Goal: Contribute content: Contribute content

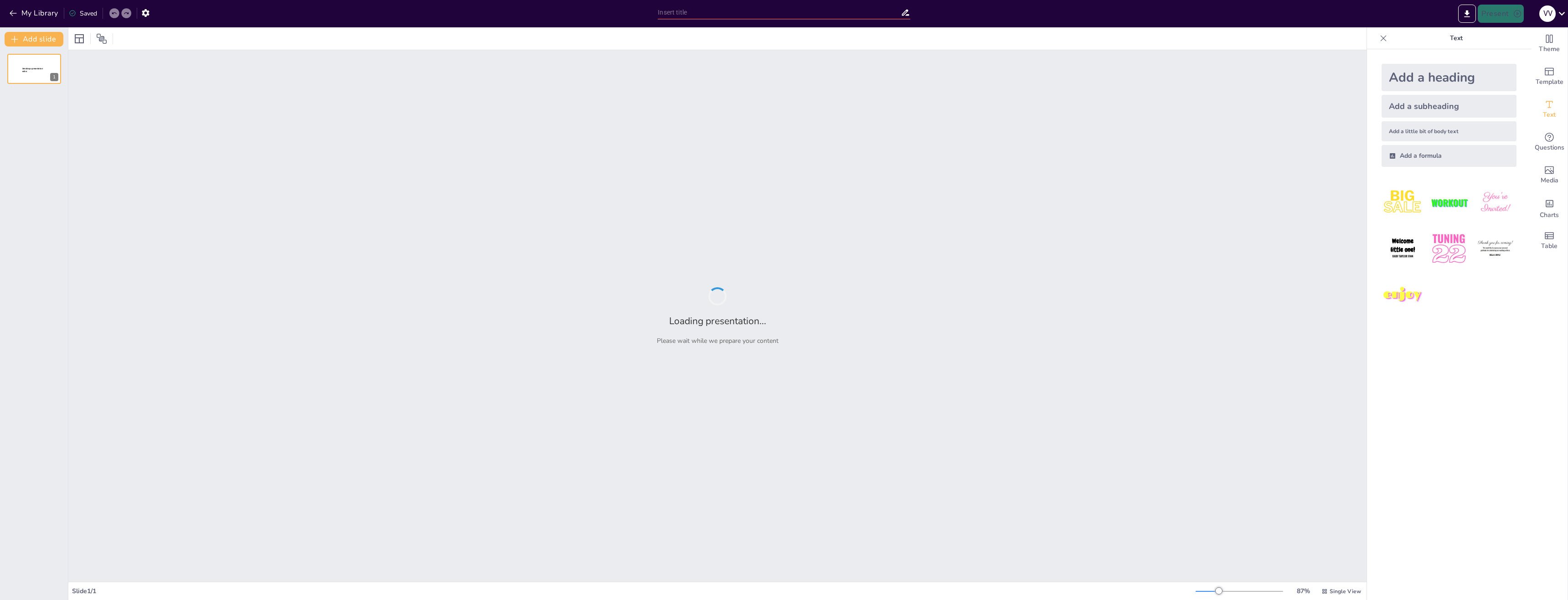
type input "Факторы инвестиционного климата: Роль инфляции в экономике"
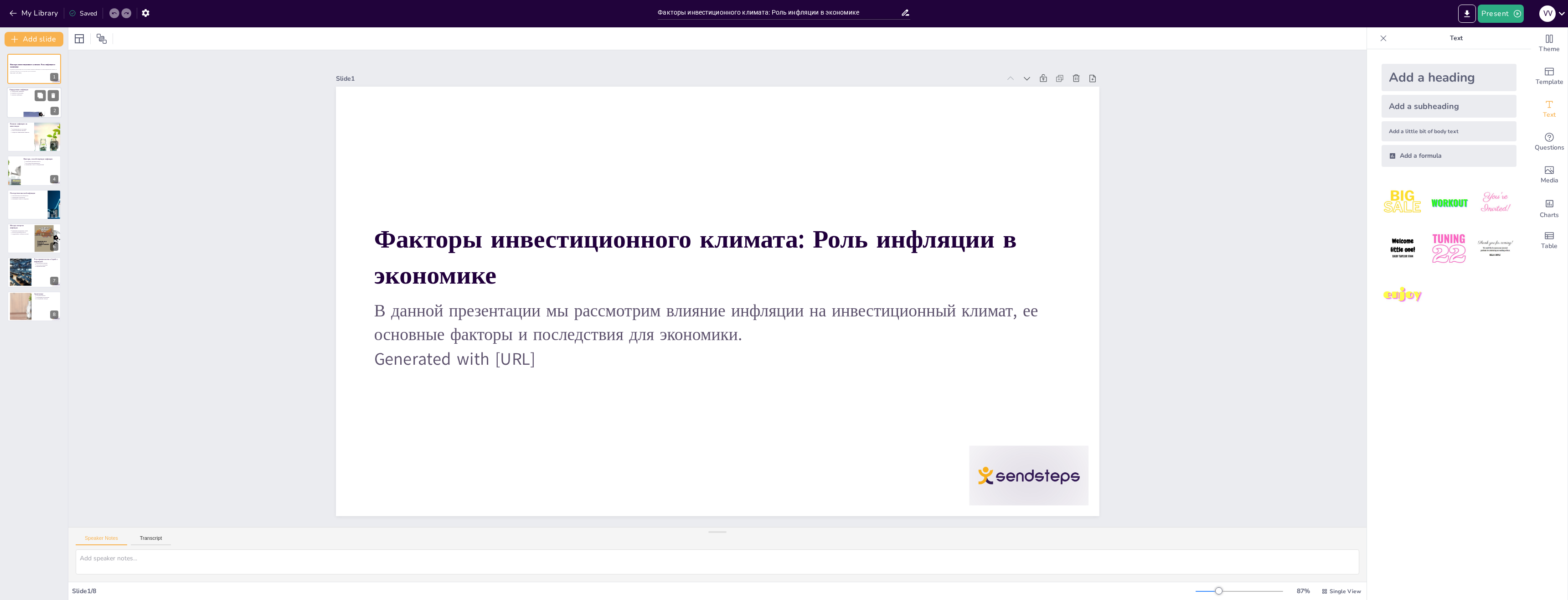
click at [35, 101] on div at bounding box center [34, 103] width 55 height 31
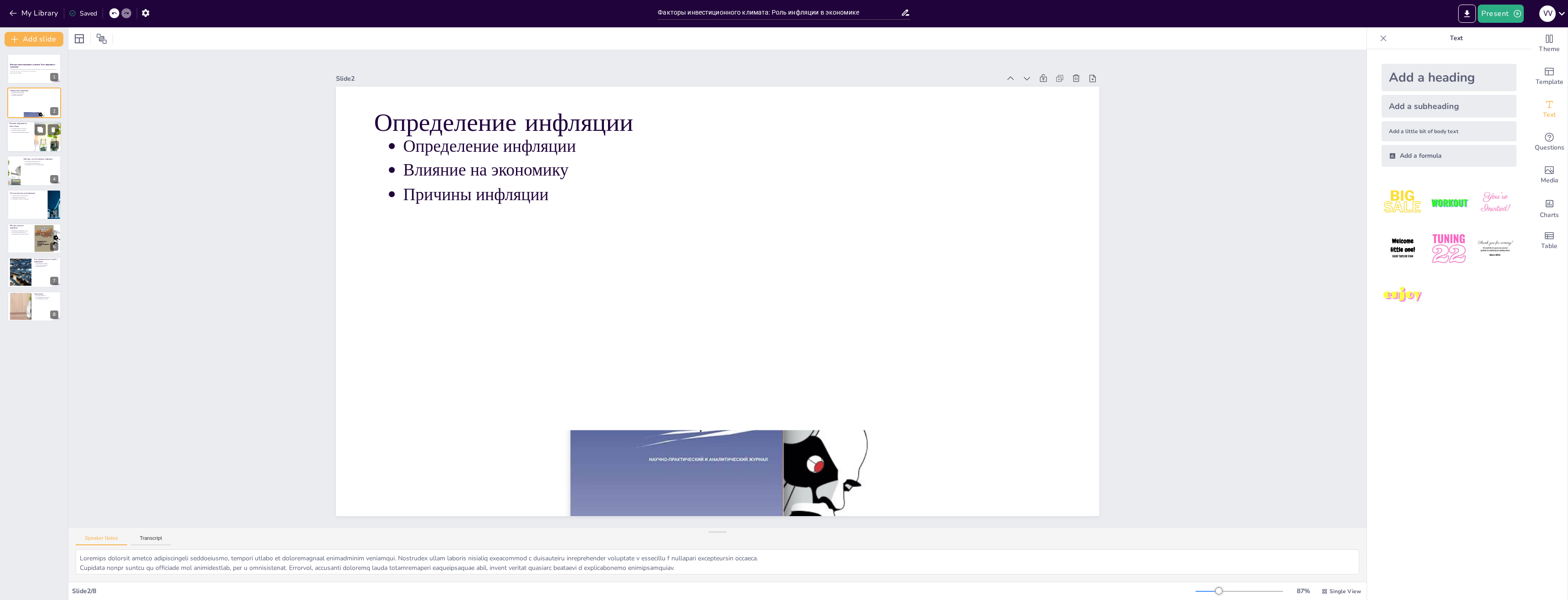
click at [32, 139] on div at bounding box center [34, 136] width 55 height 31
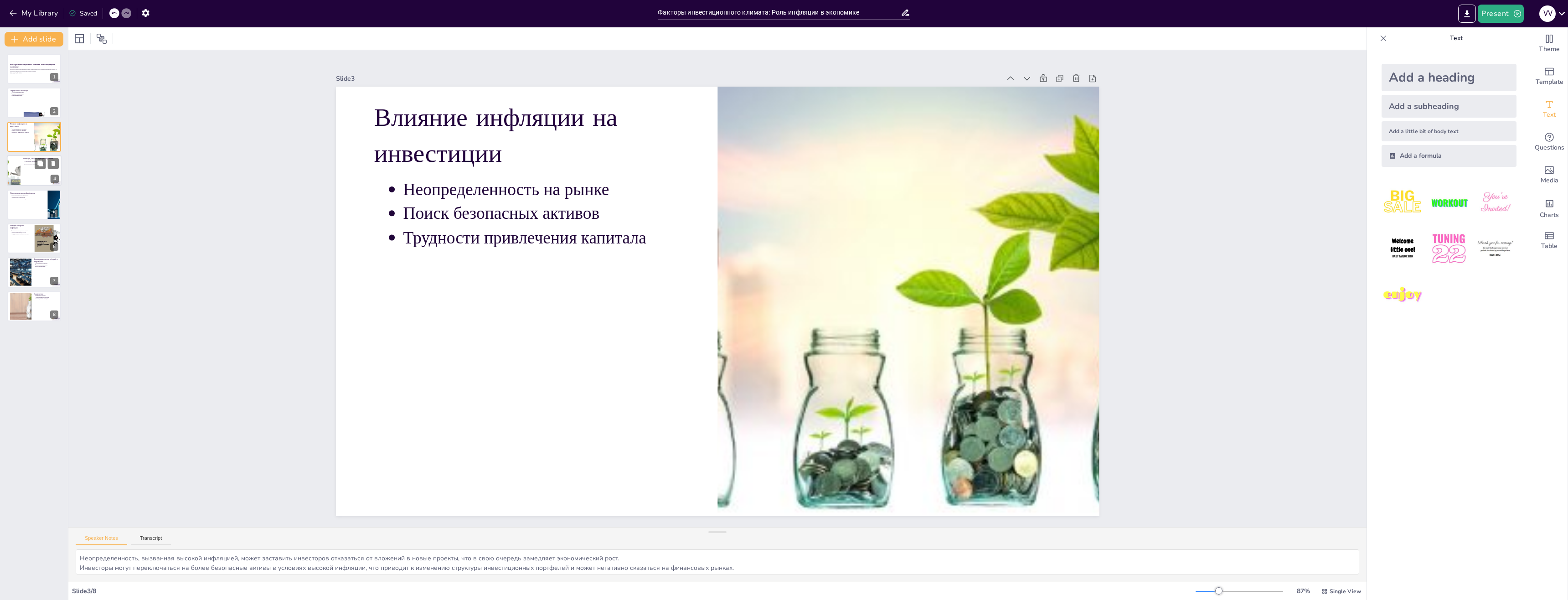
click at [30, 168] on div at bounding box center [34, 171] width 55 height 31
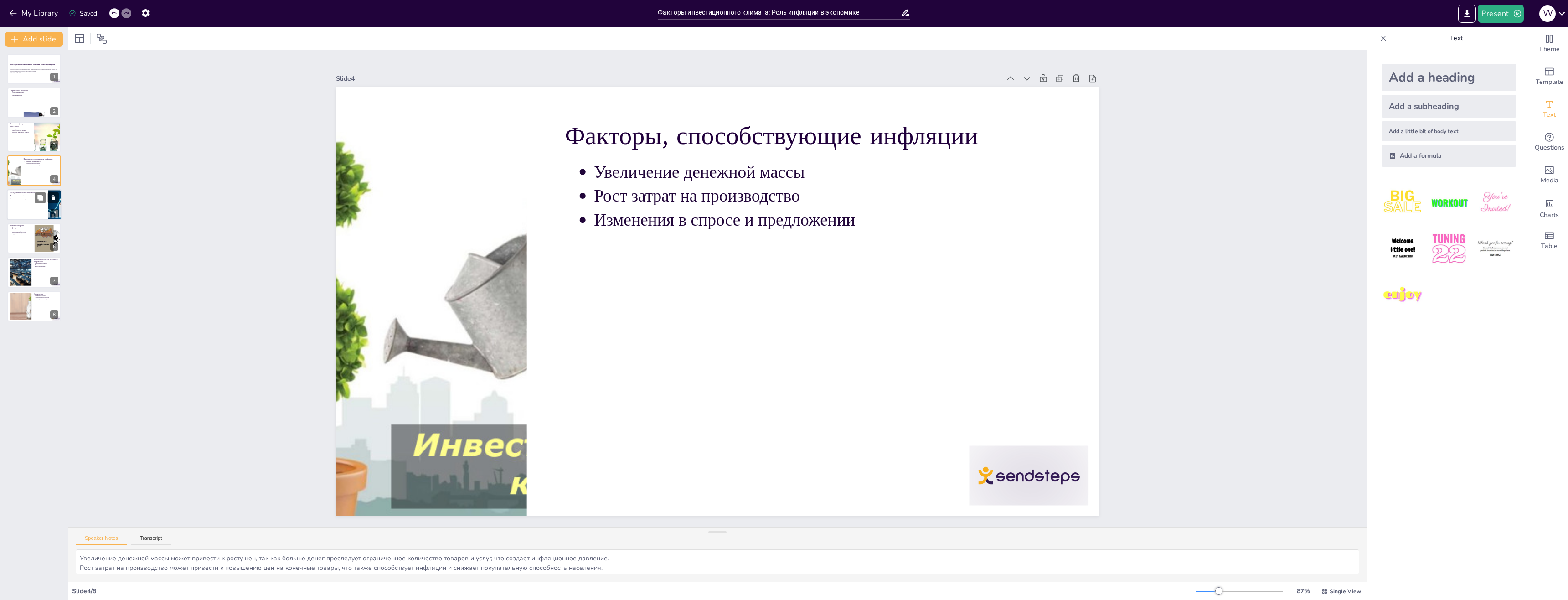
click at [21, 196] on p "Экономическая нестабильность" at bounding box center [28, 195] width 33 height 2
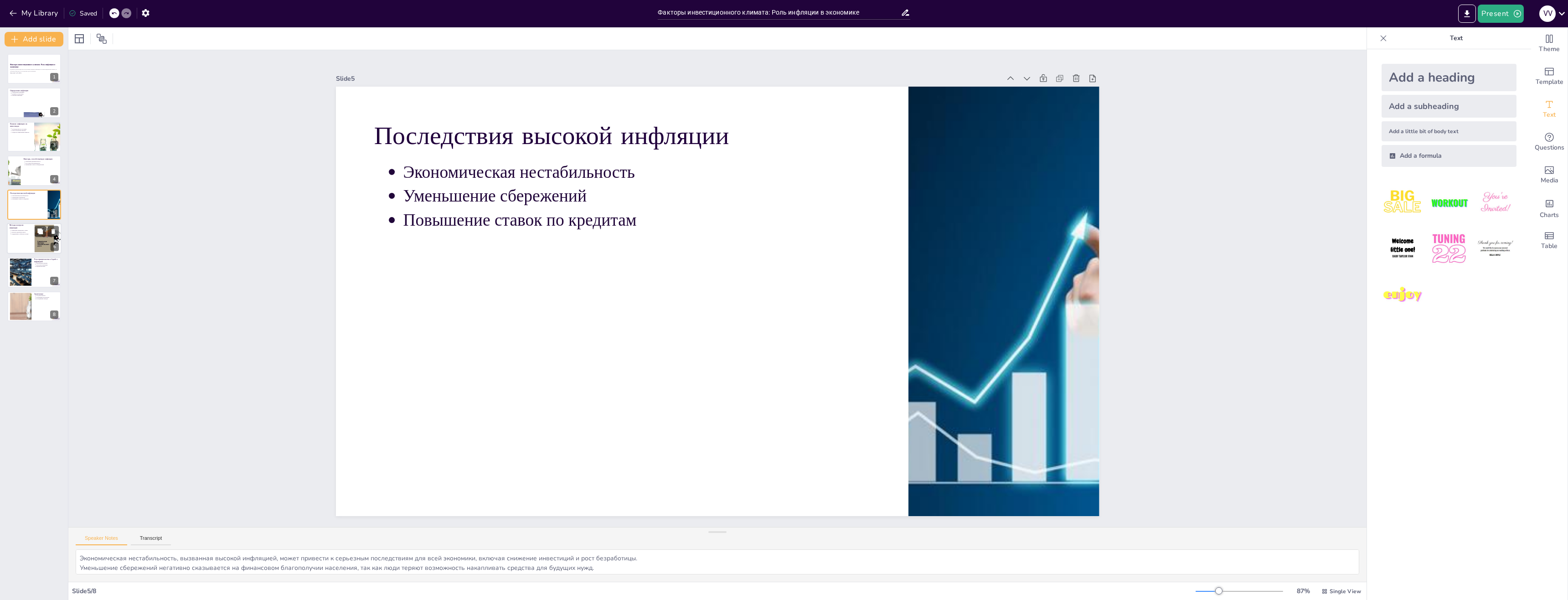
click at [21, 236] on div at bounding box center [34, 238] width 55 height 31
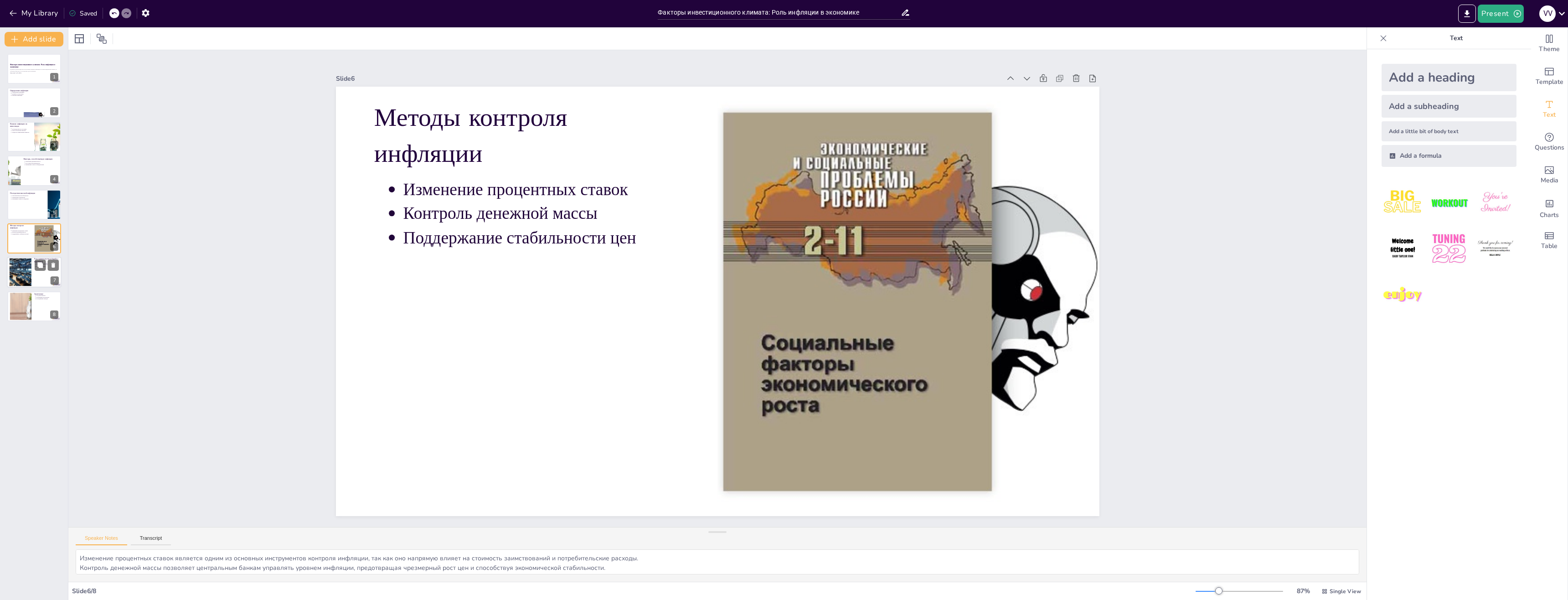
click at [28, 261] on div at bounding box center [20, 273] width 49 height 28
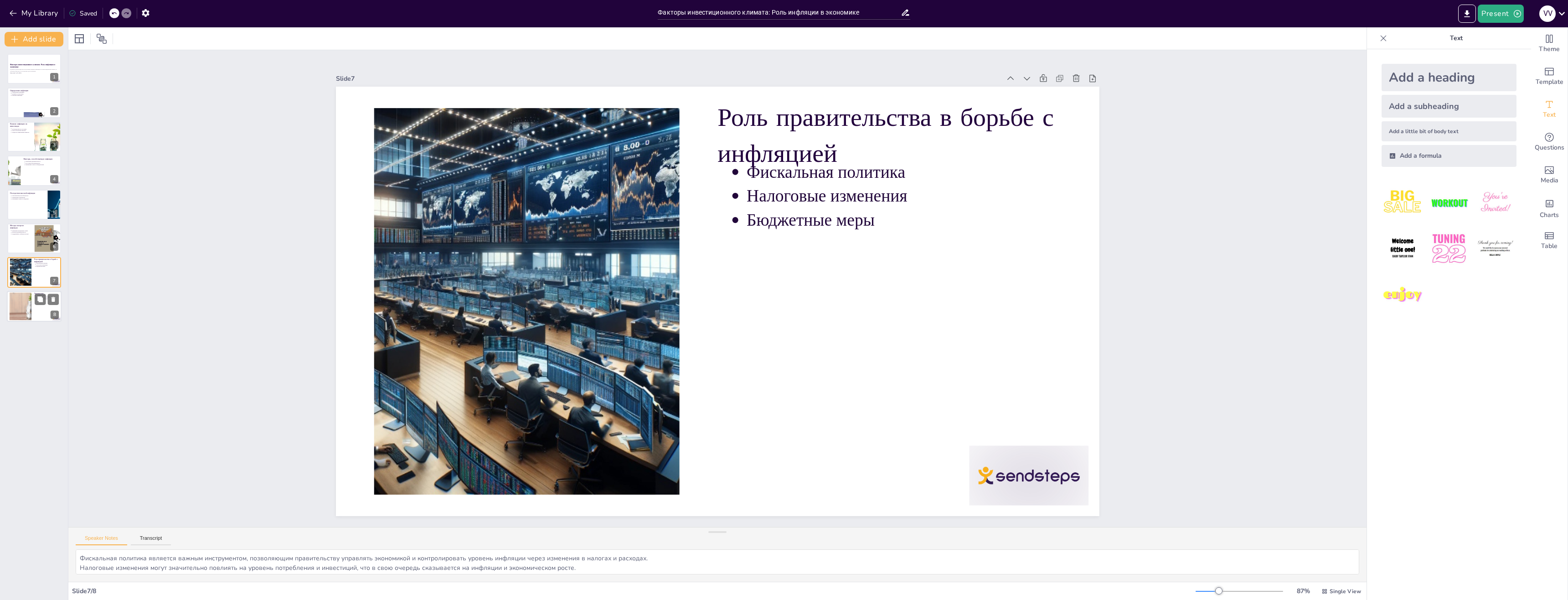
click at [26, 300] on div at bounding box center [21, 306] width 47 height 28
type textarea "Инфляция рассматривается как ключевой фактор, влияющий на экономическую стабиль…"
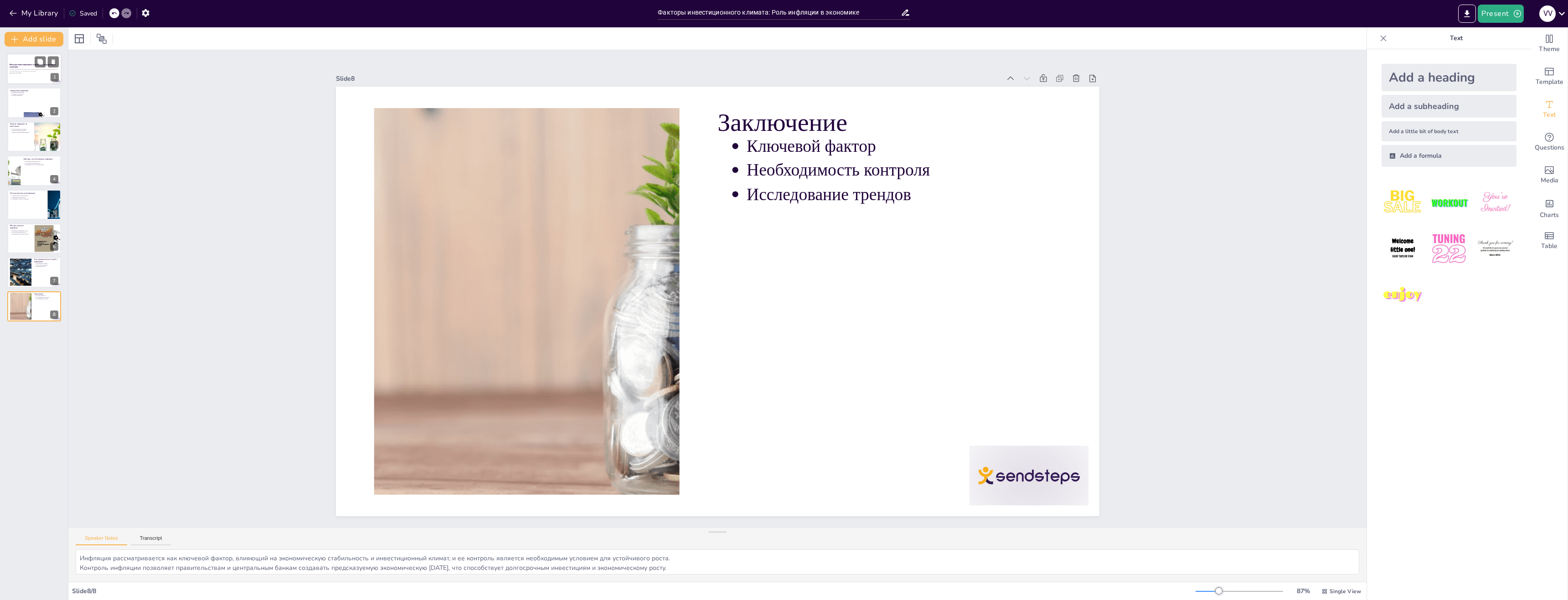
click at [17, 74] on p "Generated with [URL]" at bounding box center [34, 72] width 49 height 2
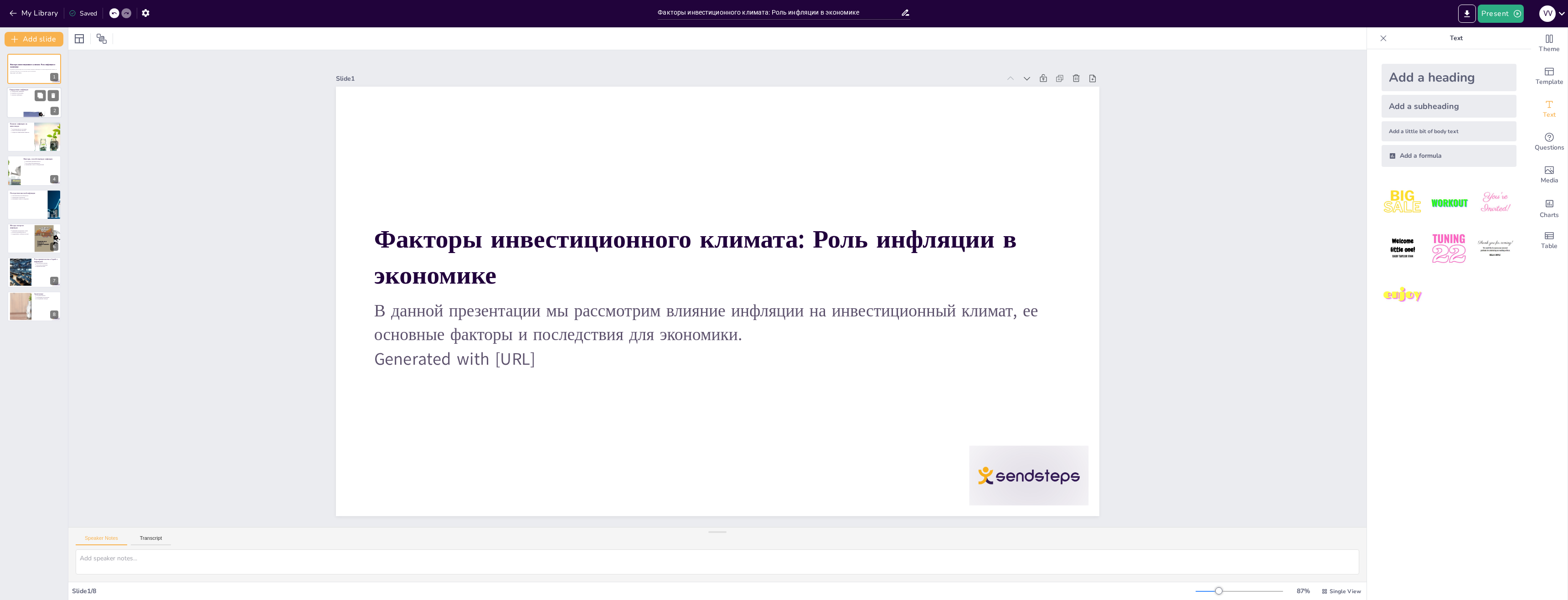
click at [24, 104] on div at bounding box center [34, 103] width 55 height 31
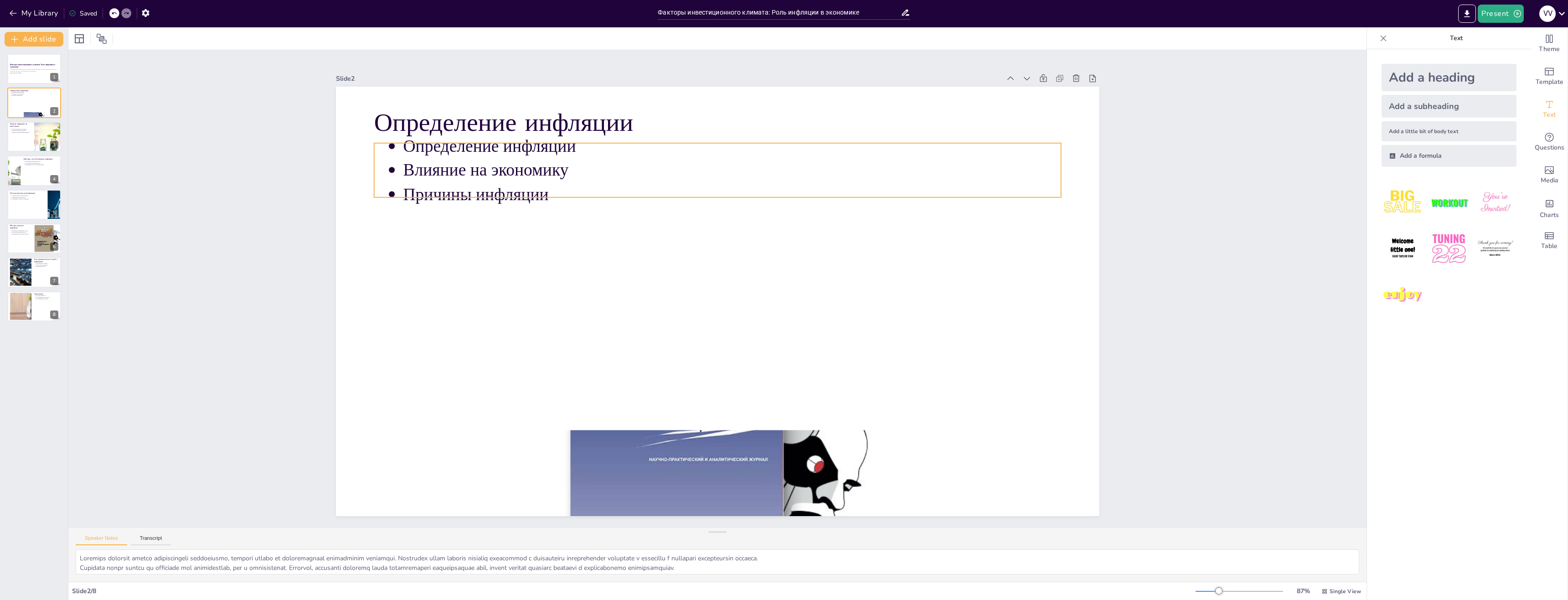
click at [693, 143] on p "Определение инфляции" at bounding box center [732, 146] width 658 height 24
click at [682, 141] on p "Определение инфляции" at bounding box center [761, 153] width 649 height 161
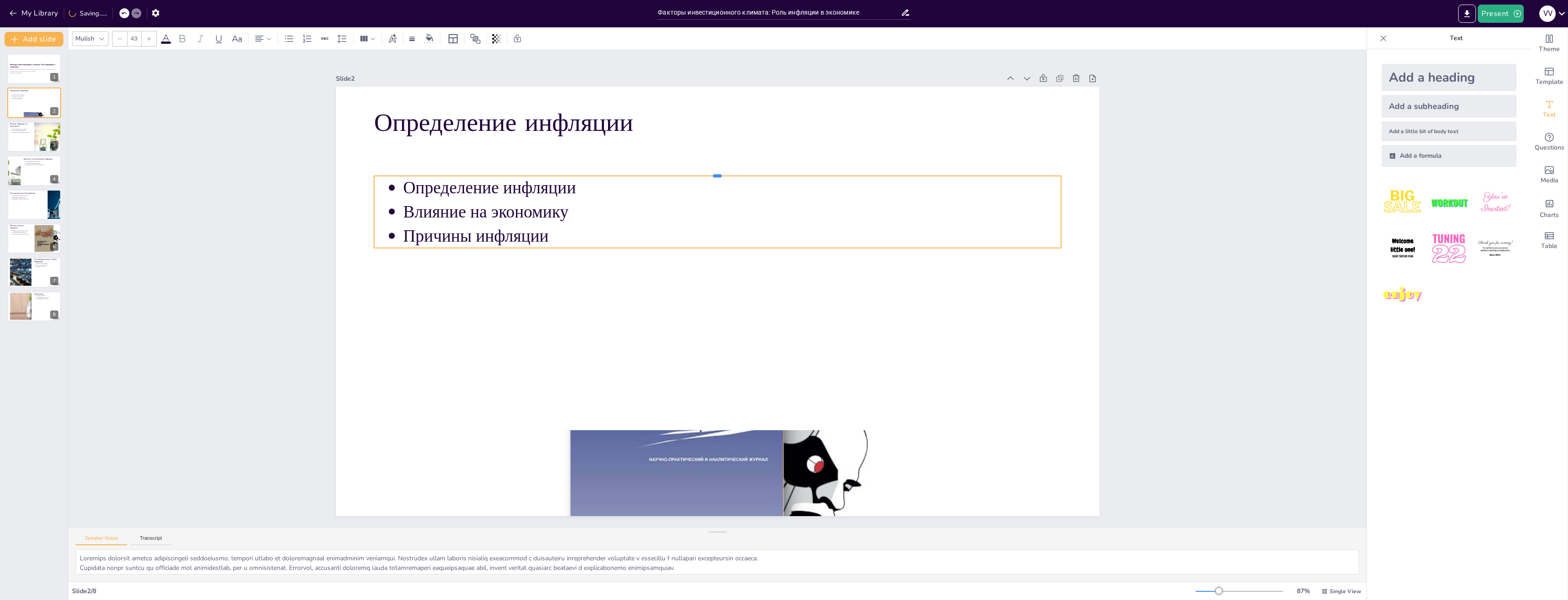
drag, startPoint x: 677, startPoint y: 139, endPoint x: 668, endPoint y: 172, distance: 34.2
click at [668, 172] on div at bounding box center [811, 221] width 410 height 560
click at [1170, 273] on div "Slide 1 Факторы инвестиционного климата: Роль инфляции в экономике В данной пре…" at bounding box center [717, 289] width 1369 height 737
click at [529, 186] on p "Определение инфляции" at bounding box center [732, 188] width 658 height 24
drag, startPoint x: 593, startPoint y: 171, endPoint x: 593, endPoint y: 164, distance: 7.0
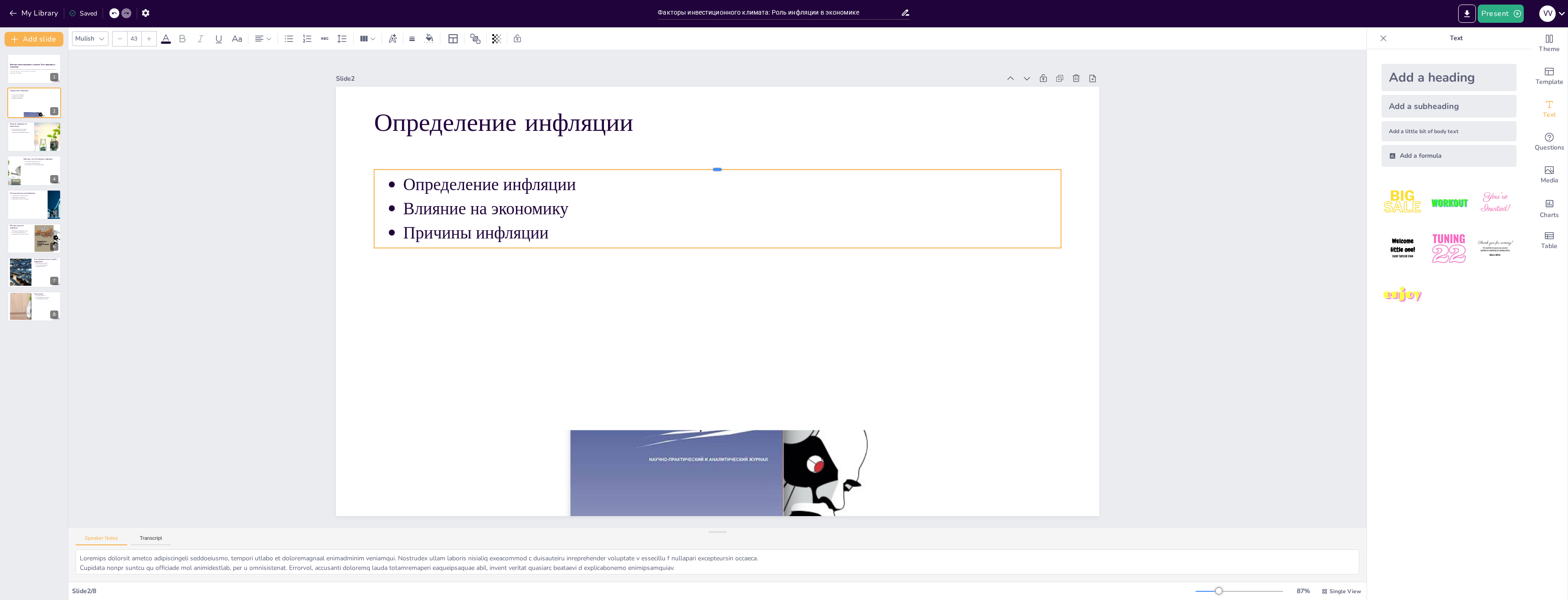
click at [593, 164] on div at bounding box center [730, 167] width 684 height 79
click at [29, 128] on p "Неопределенность на рынке" at bounding box center [21, 129] width 20 height 2
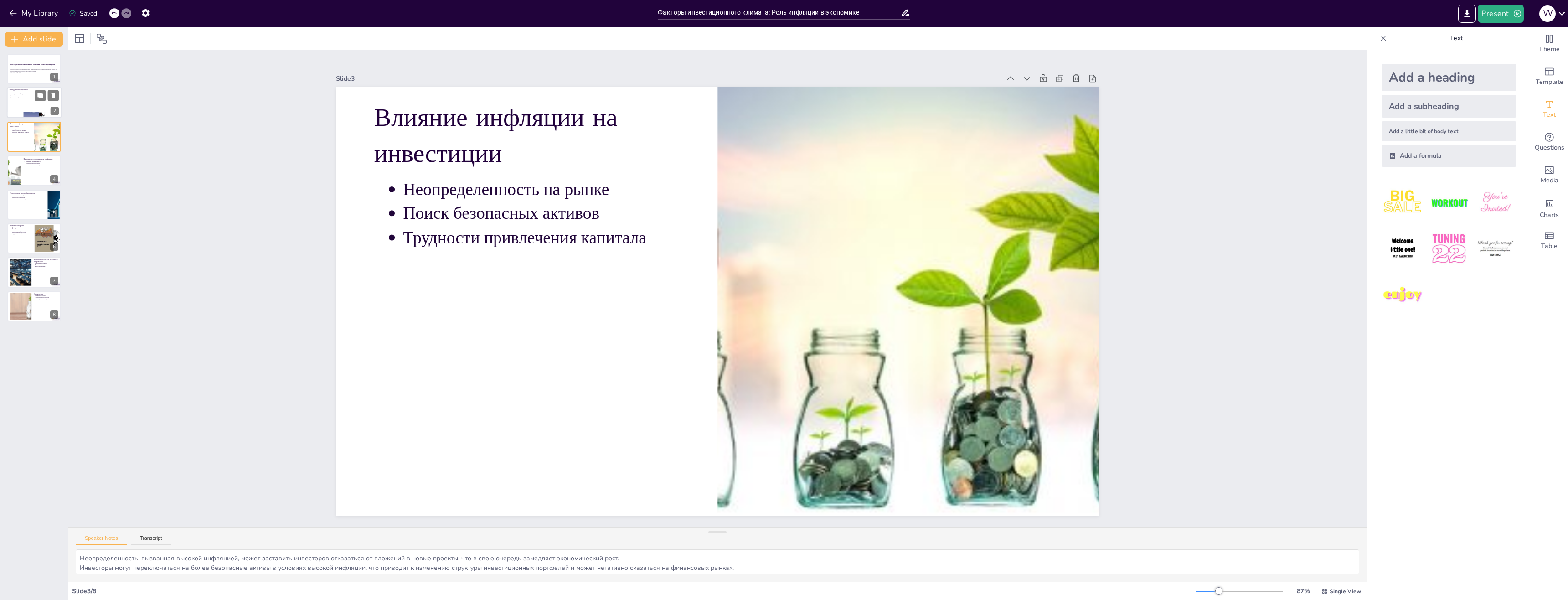
click at [16, 102] on div at bounding box center [34, 103] width 55 height 31
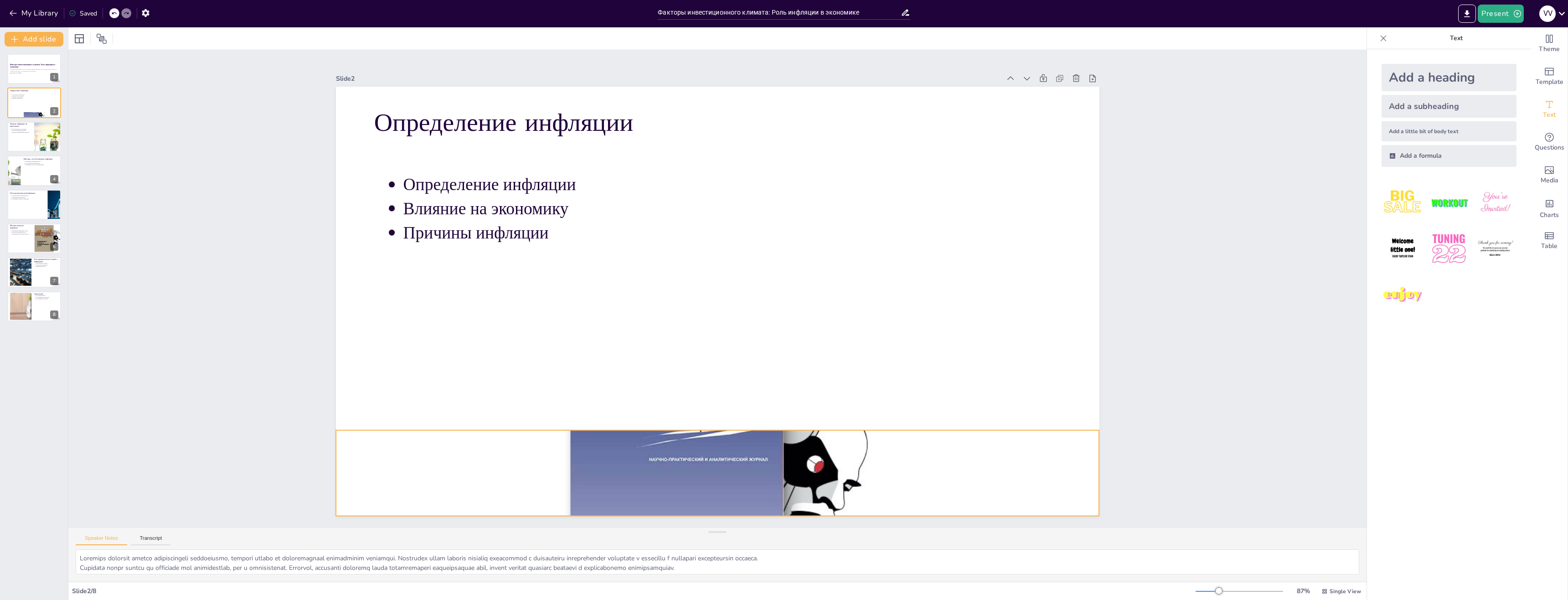
click at [744, 502] on div at bounding box center [609, 438] width 818 height 725
click at [1161, 458] on div "Slide 1 Факторы инвестиционного климата: Роль инфляции в экономике В данной пре…" at bounding box center [717, 289] width 1369 height 736
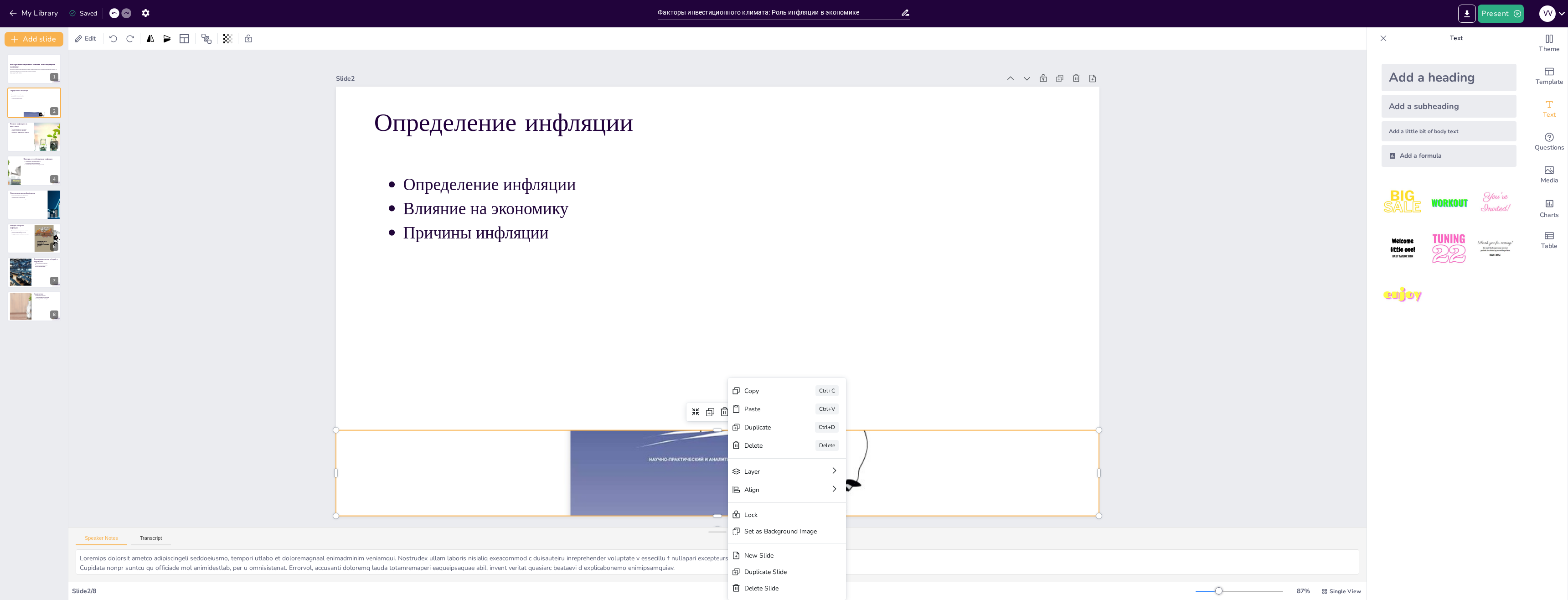
click at [1188, 224] on div "Slide 1 Факторы инвестиционного климата: Роль инфляции в экономике В данной пре…" at bounding box center [717, 288] width 1341 height 611
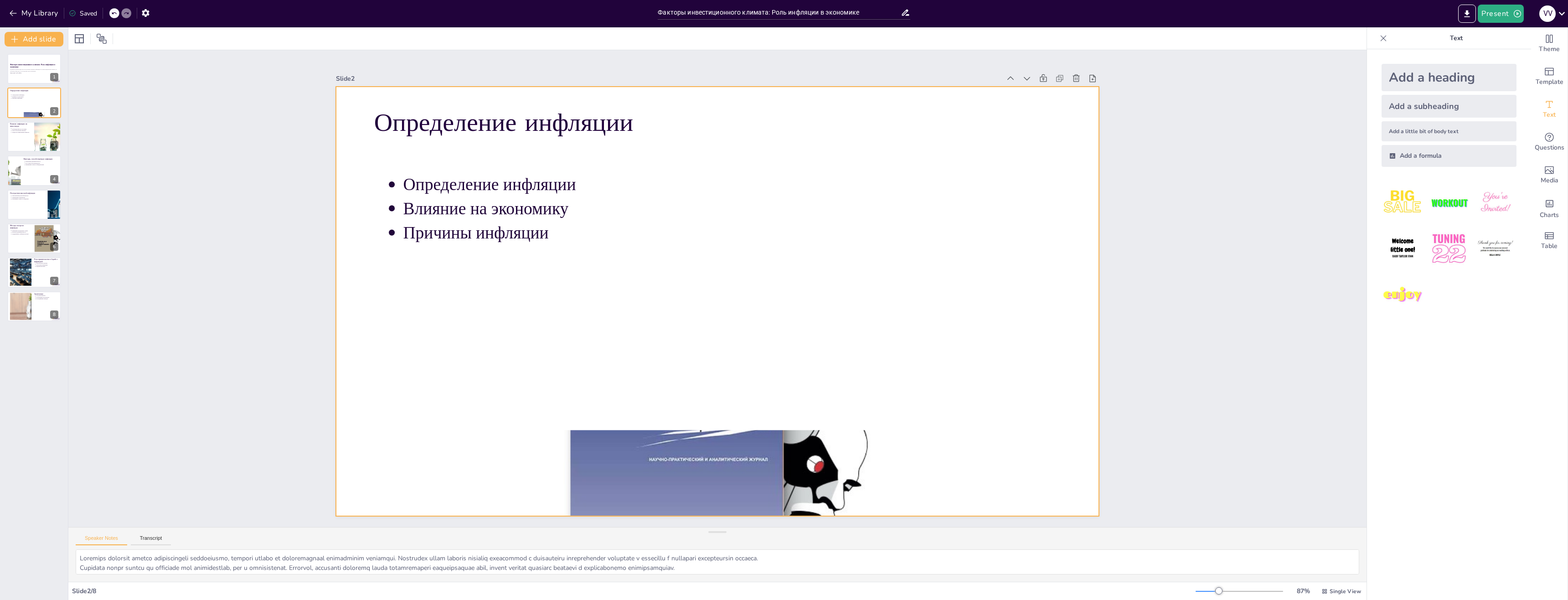
click at [819, 466] on div at bounding box center [609, 438] width 818 height 725
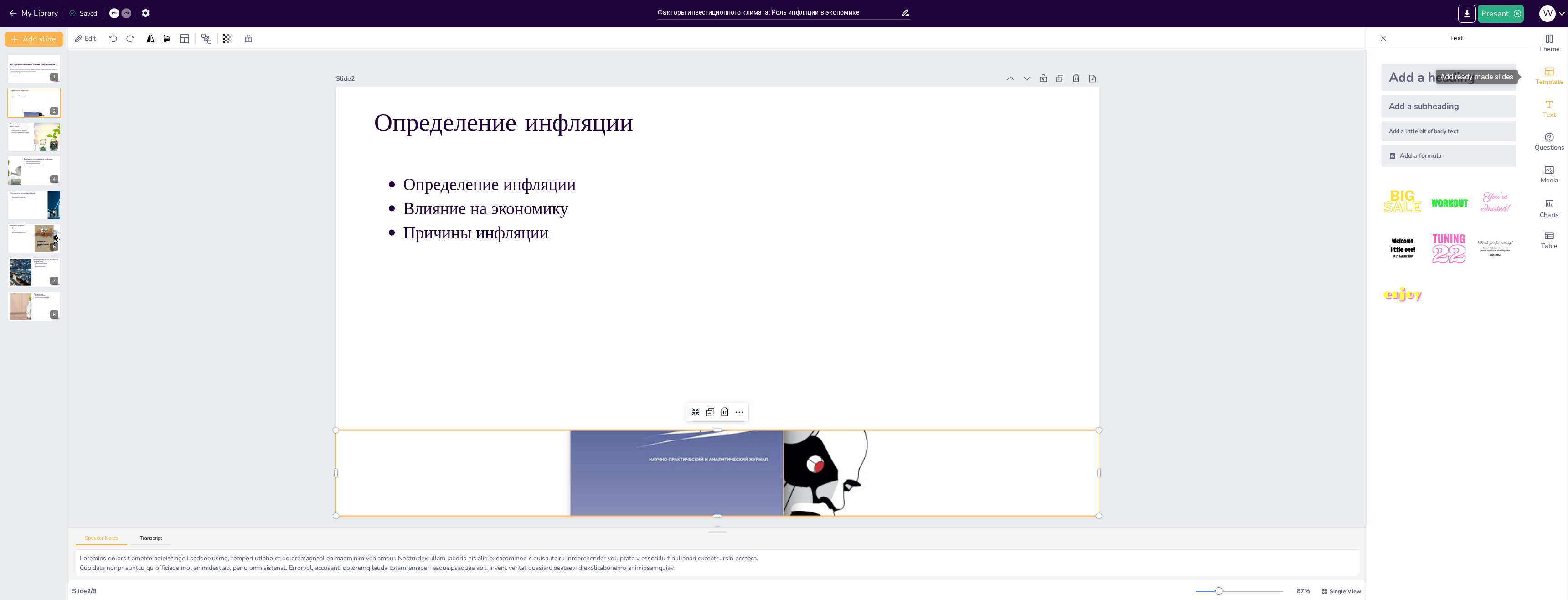
click at [1544, 85] on span "Template" at bounding box center [1550, 82] width 28 height 10
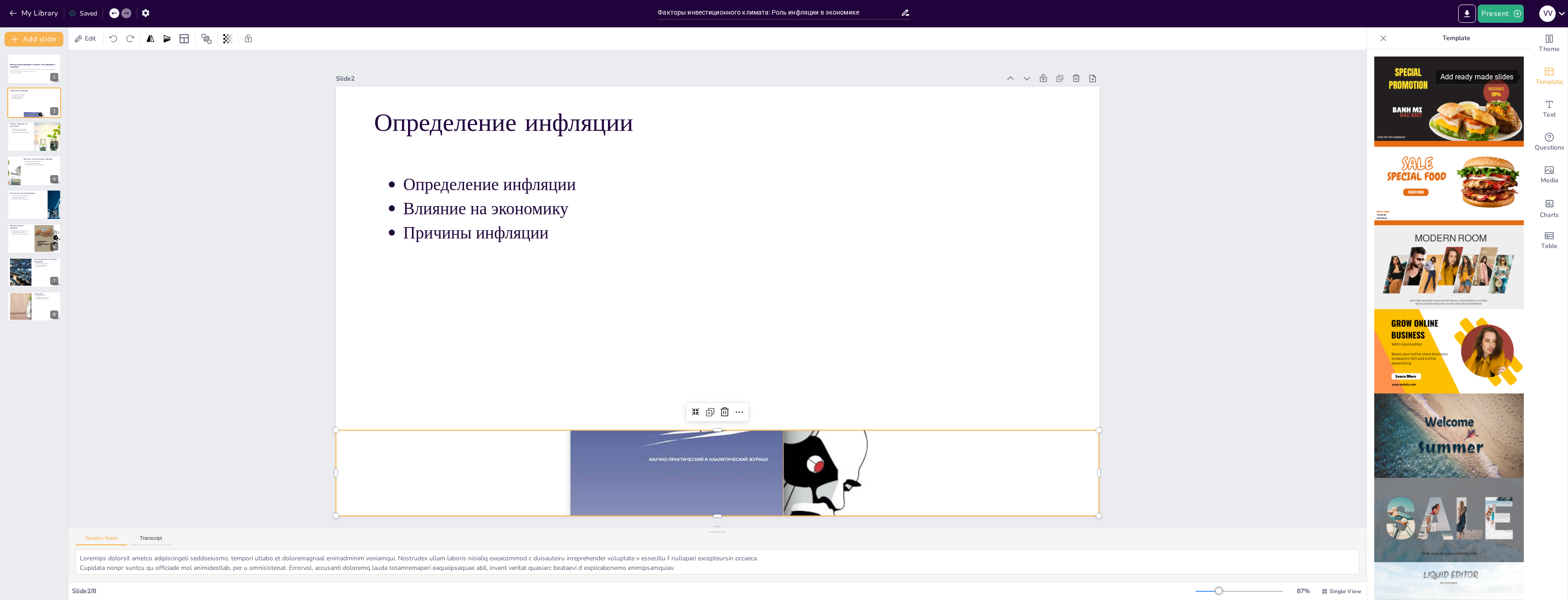
click at [1545, 84] on span "Template" at bounding box center [1550, 82] width 28 height 10
click at [31, 123] on p "Влияние инфляции на инвестиции" at bounding box center [21, 125] width 22 height 5
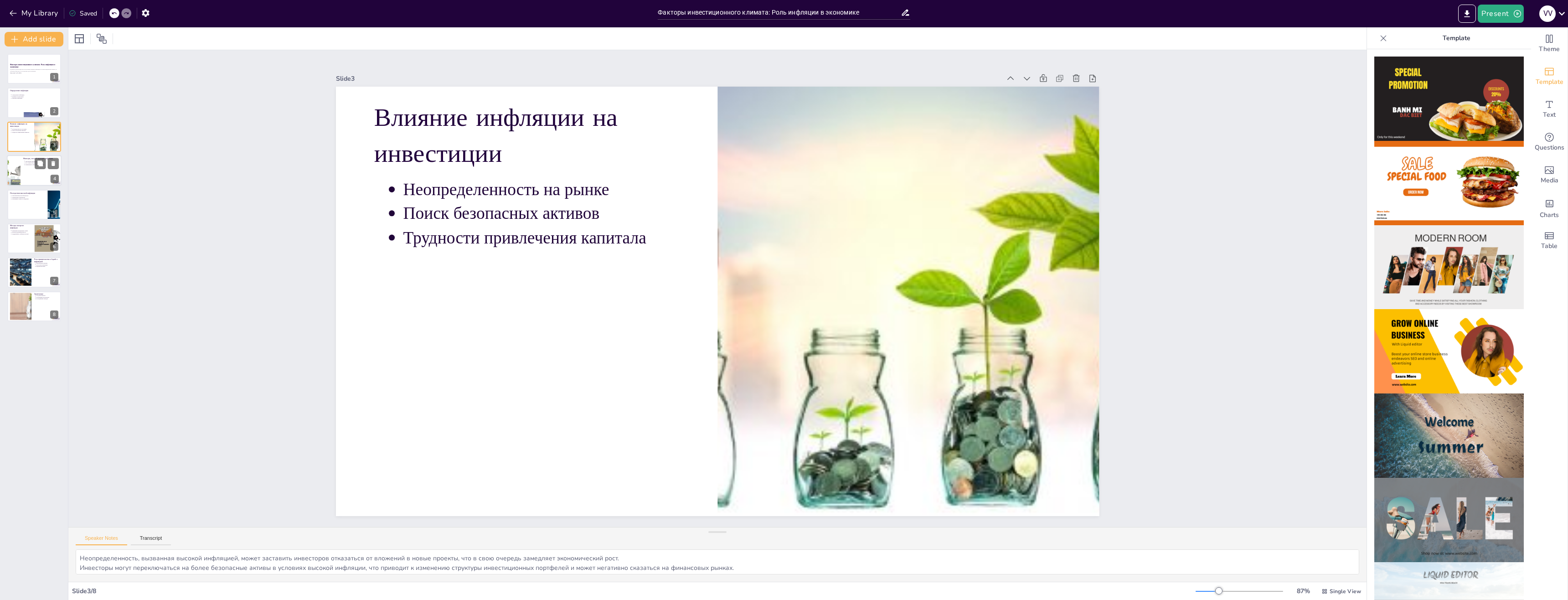
click at [29, 169] on div at bounding box center [34, 171] width 55 height 31
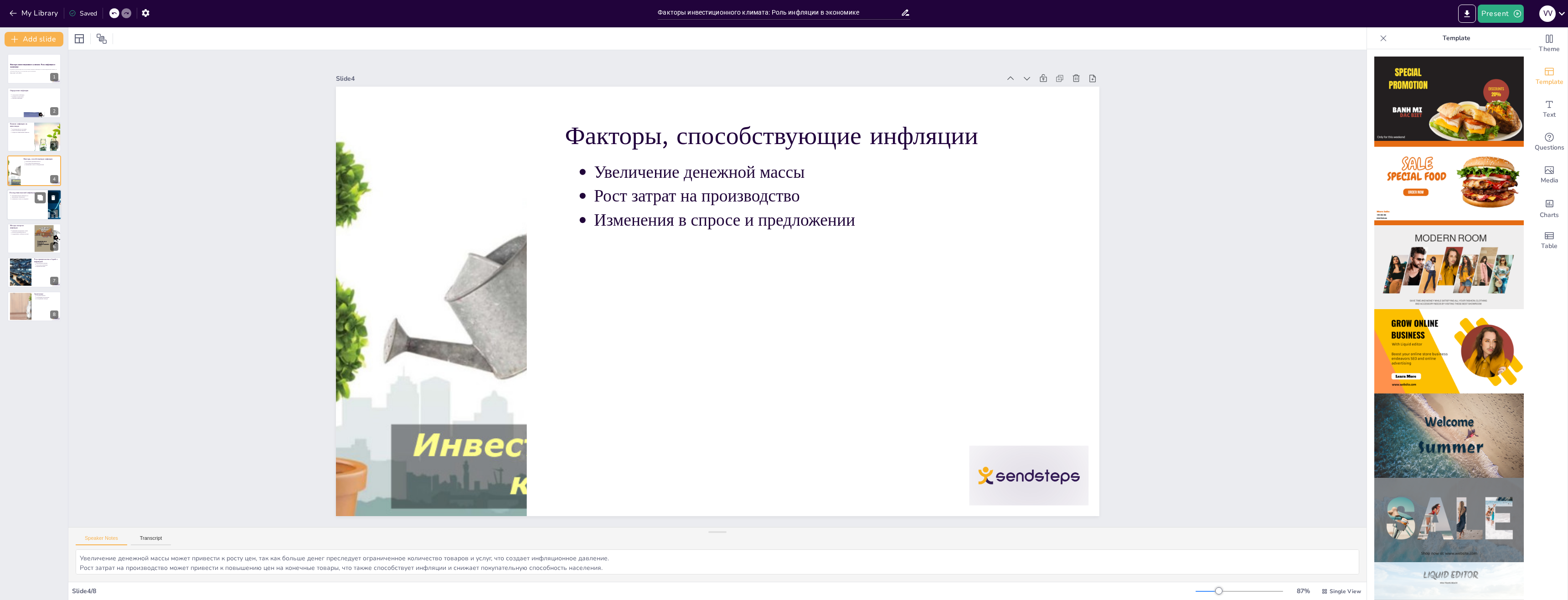
click at [36, 208] on div at bounding box center [34, 205] width 55 height 31
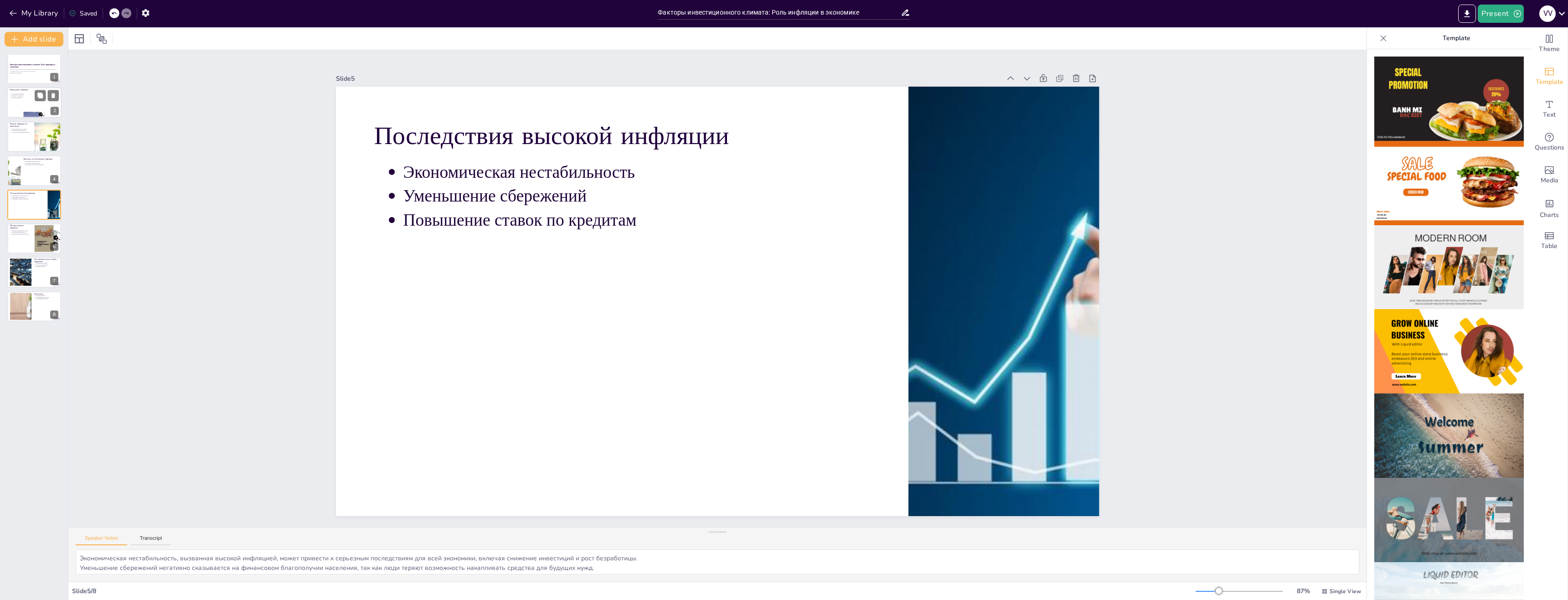
click at [33, 116] on div at bounding box center [34, 115] width 55 height 24
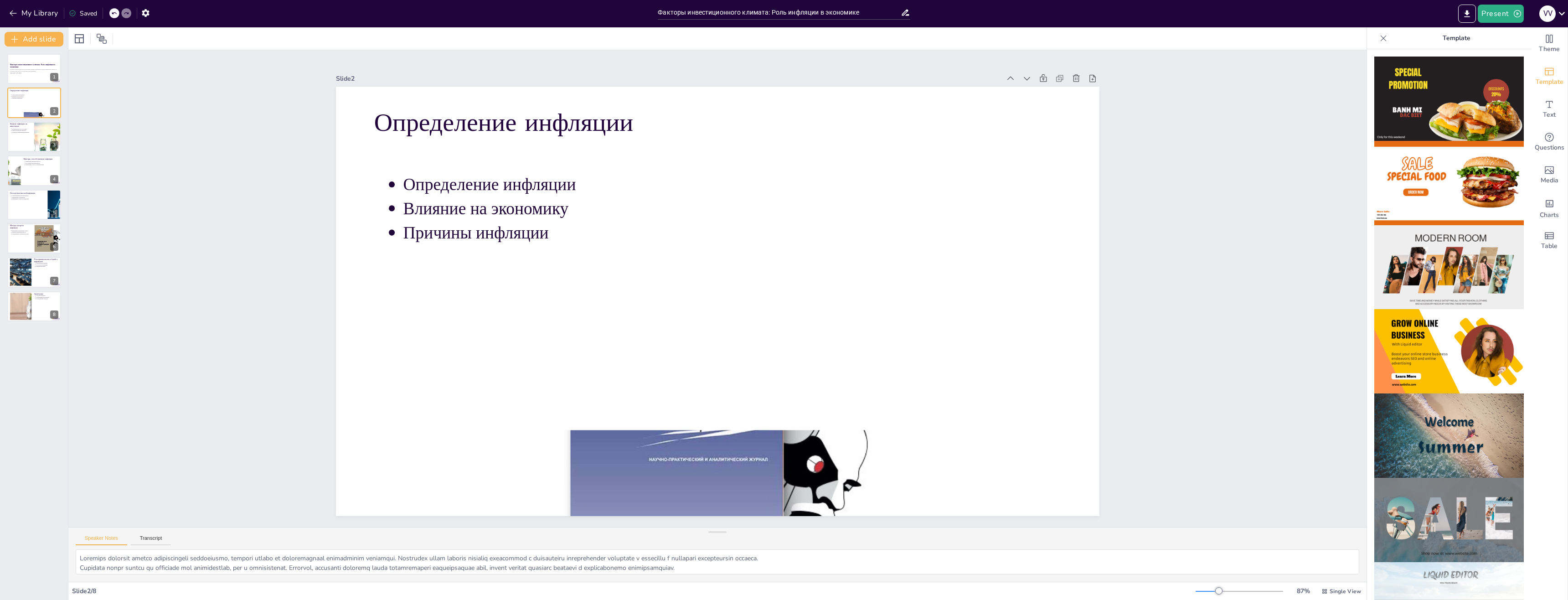
click at [27, 153] on div "Факторы инвестиционного климата: Роль инфляции в экономике В данной презентации…" at bounding box center [34, 188] width 68 height 268
click at [23, 143] on div at bounding box center [34, 136] width 55 height 31
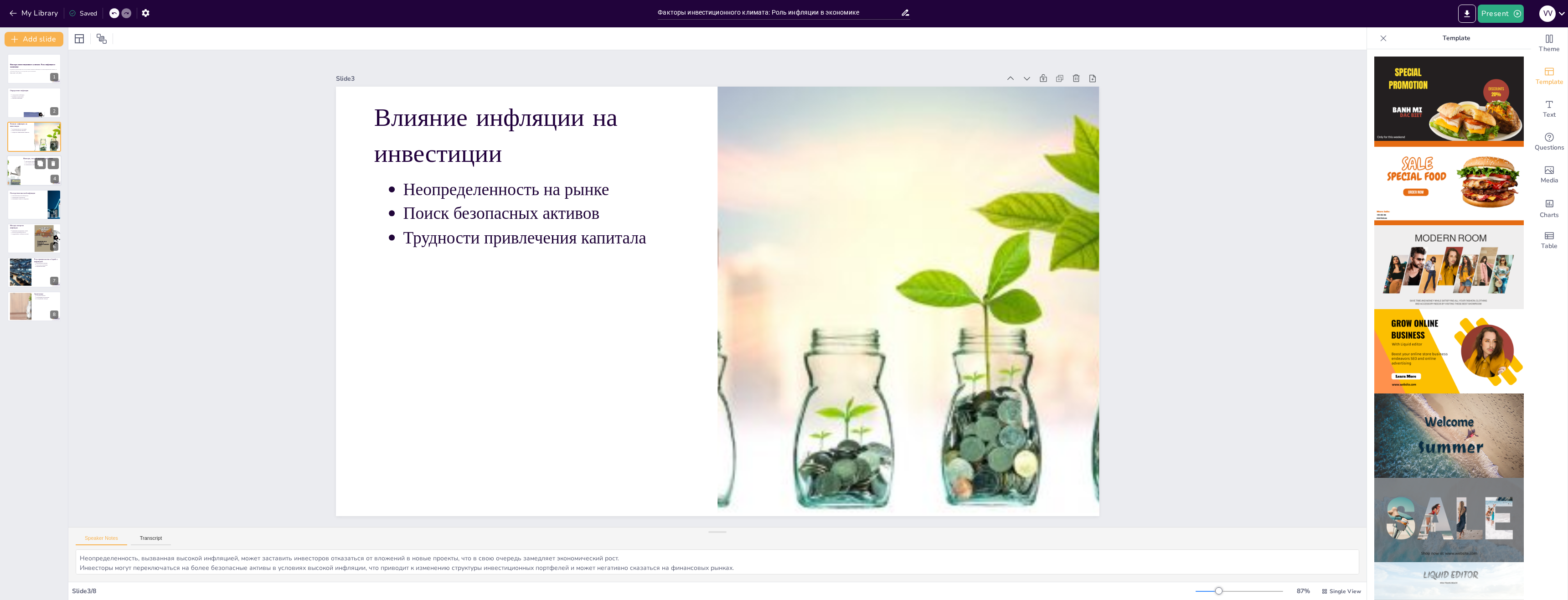
click at [15, 164] on div at bounding box center [13, 171] width 46 height 31
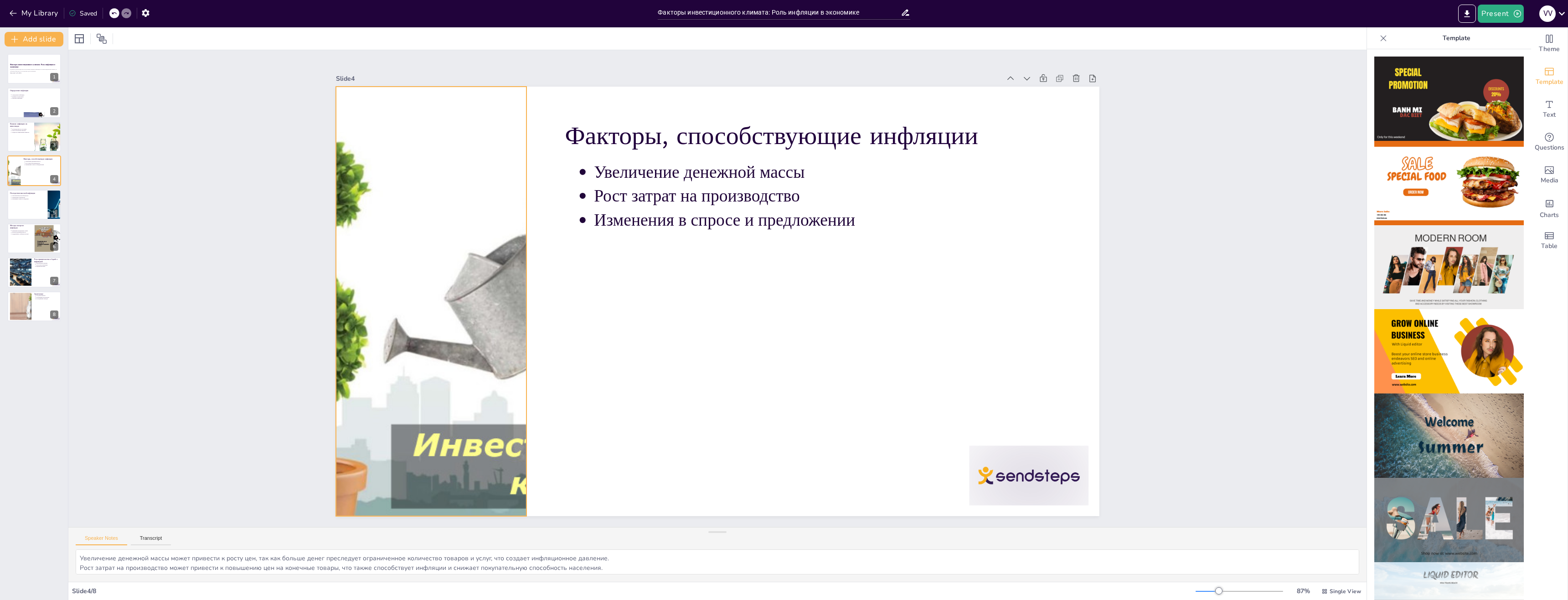
click at [478, 351] on div at bounding box center [431, 272] width 689 height 495
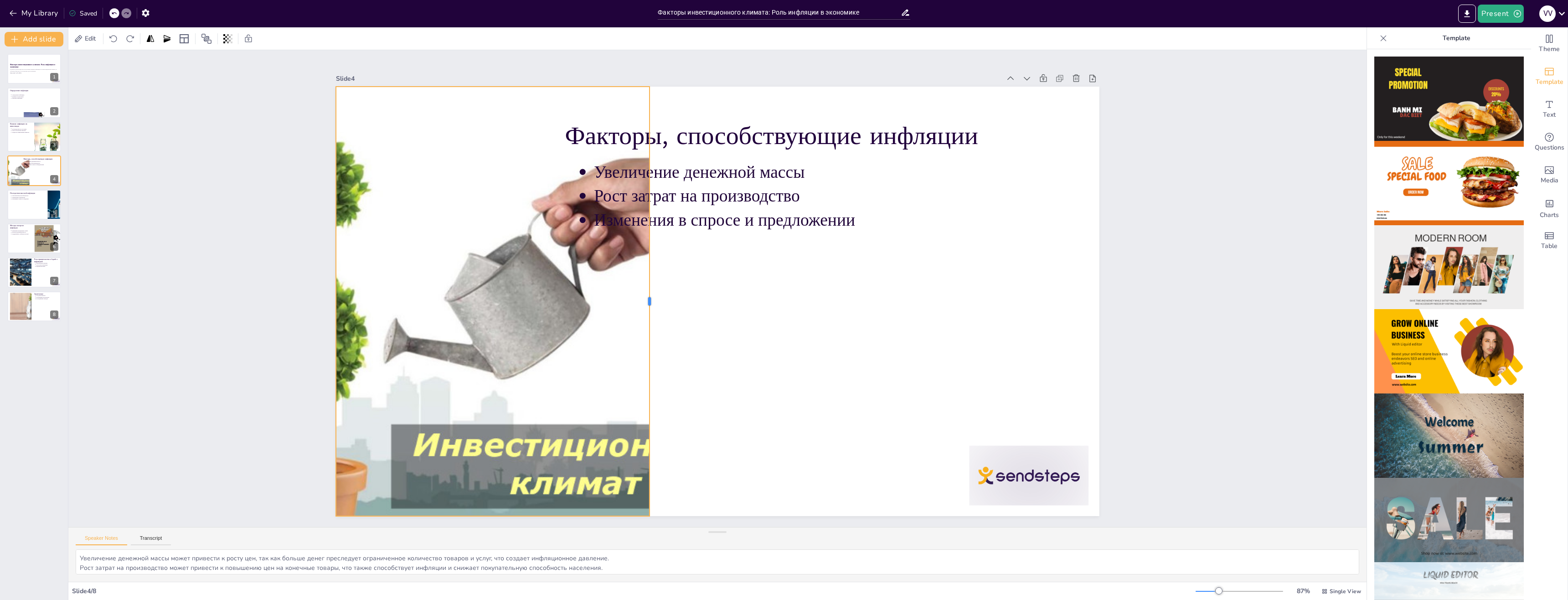
drag, startPoint x: 522, startPoint y: 298, endPoint x: 645, endPoint y: 319, distance: 124.8
click at [645, 302] on div at bounding box center [685, 231] width 411 height 139
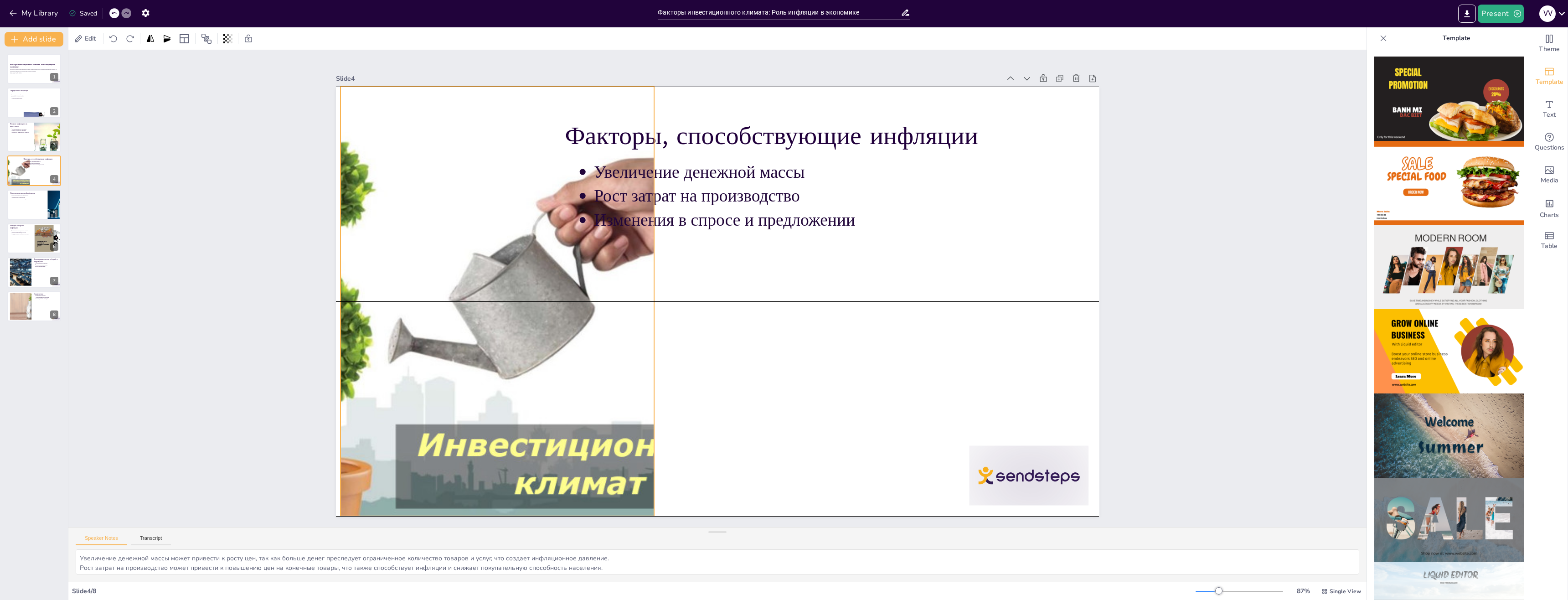
click at [334, 297] on div at bounding box center [541, 68] width 729 height 777
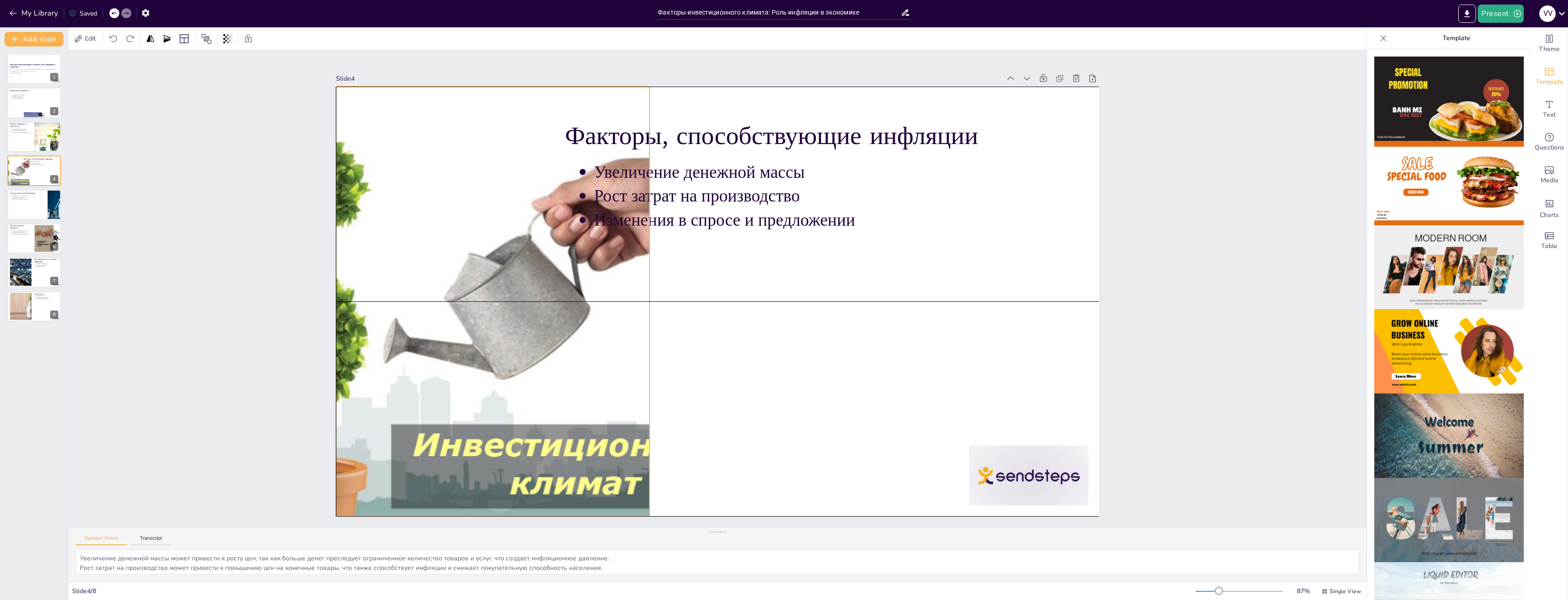
click at [332, 297] on div at bounding box center [451, 184] width 767 height 657
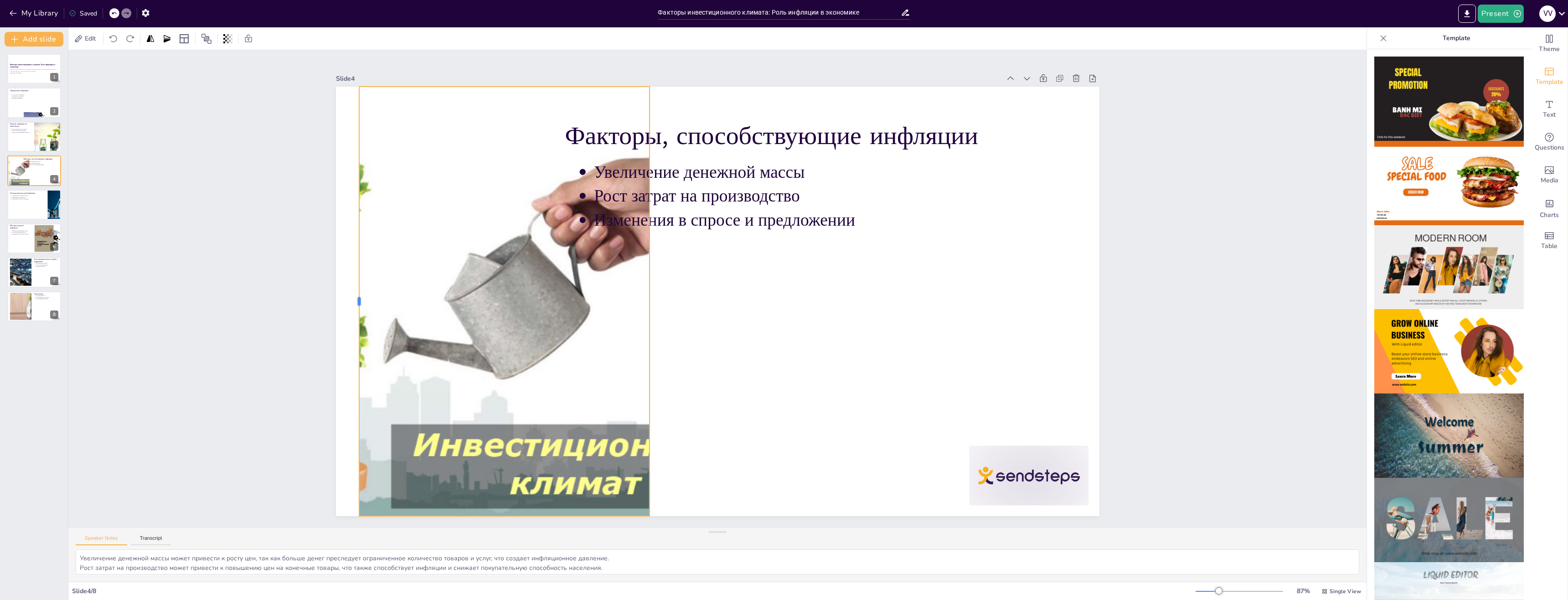
drag, startPoint x: 328, startPoint y: 297, endPoint x: 351, endPoint y: 297, distance: 23.0
click at [351, 297] on div at bounding box center [360, 226] width 97 height 422
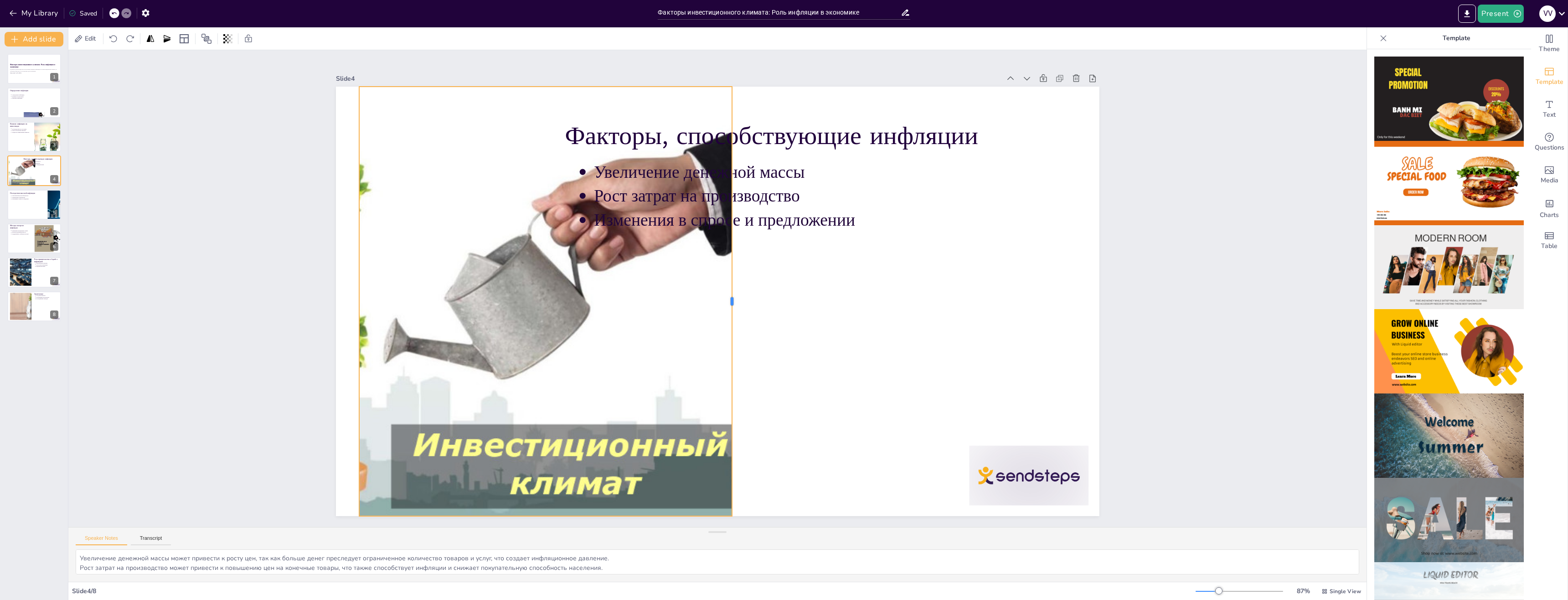
drag, startPoint x: 645, startPoint y: 300, endPoint x: 727, endPoint y: 289, distance: 82.7
click at [727, 289] on div at bounding box center [723, 310] width 293 height 324
drag, startPoint x: 538, startPoint y: 83, endPoint x: 555, endPoint y: 144, distance: 63.3
click at [555, 144] on div at bounding box center [579, 111] width 366 height 85
click at [368, 326] on div at bounding box center [645, 11] width 555 height 724
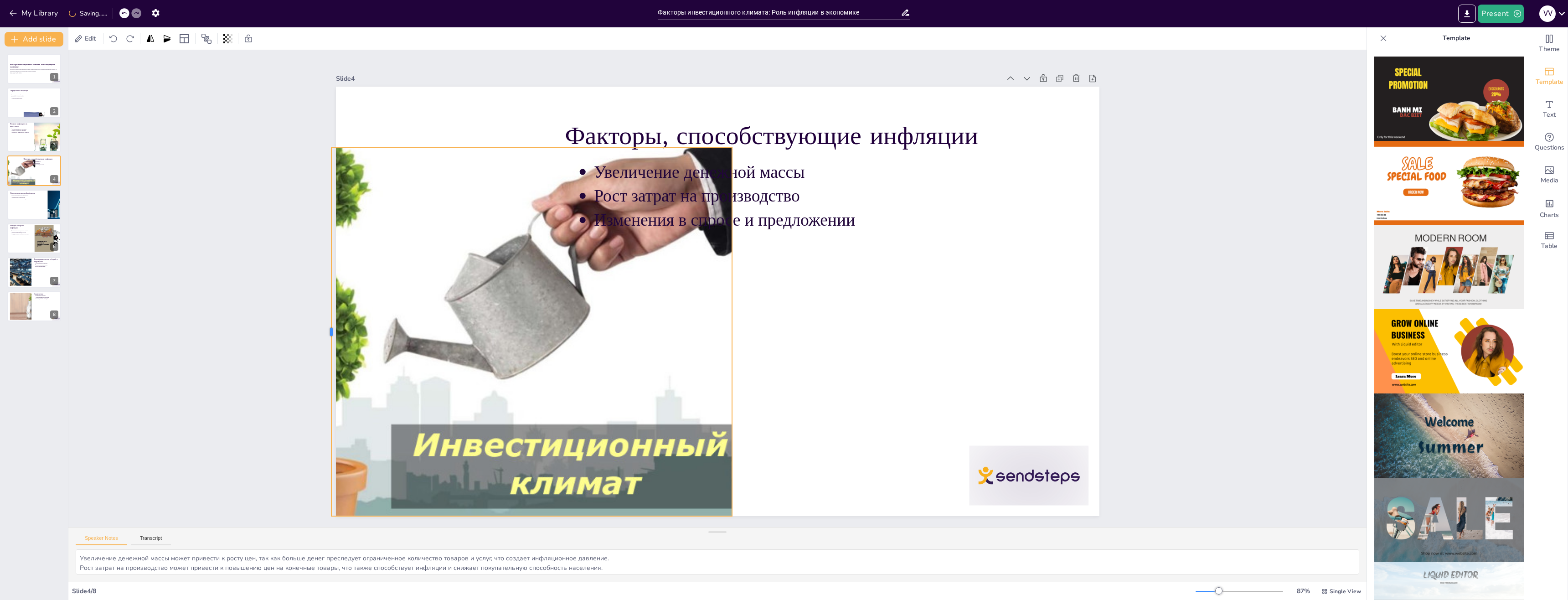
drag, startPoint x: 351, startPoint y: 327, endPoint x: 324, endPoint y: 328, distance: 27.0
click at [324, 199] on div at bounding box center [399, 60] width 252 height 279
click at [33, 199] on p "Повышение ставок по кредитам" at bounding box center [28, 199] width 33 height 2
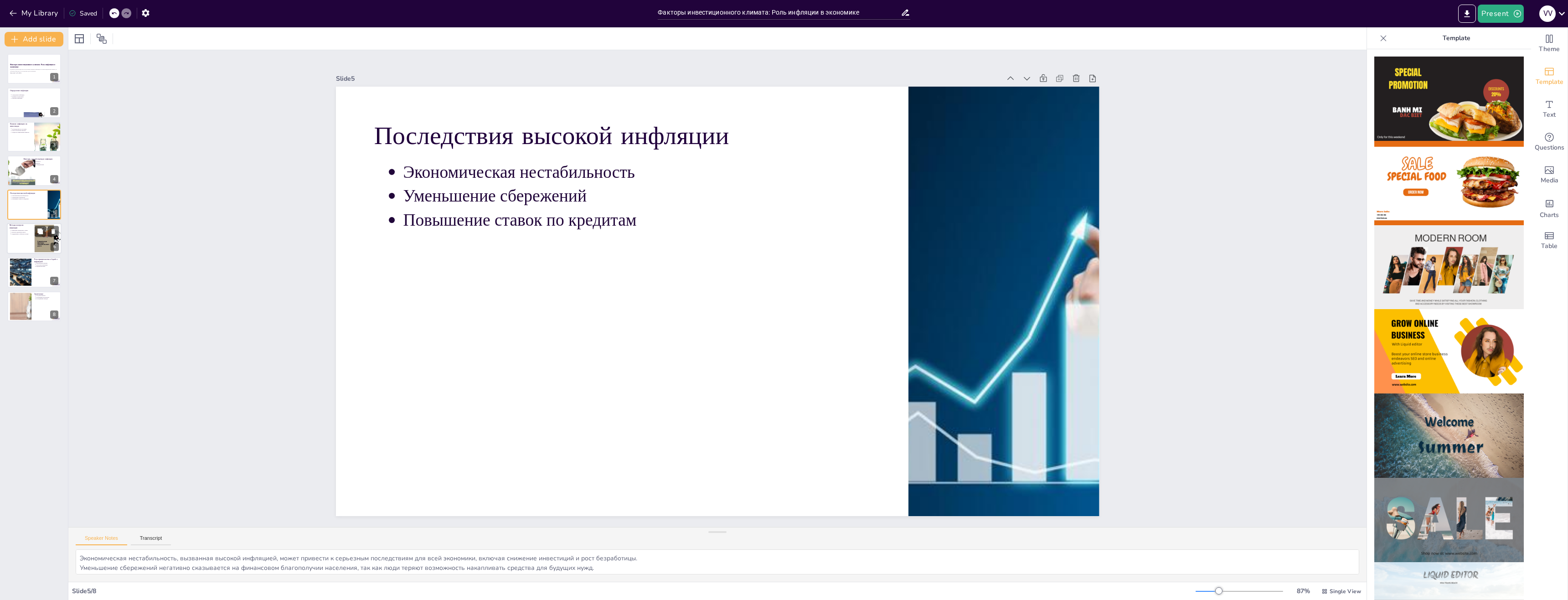
click at [32, 235] on div at bounding box center [34, 238] width 55 height 31
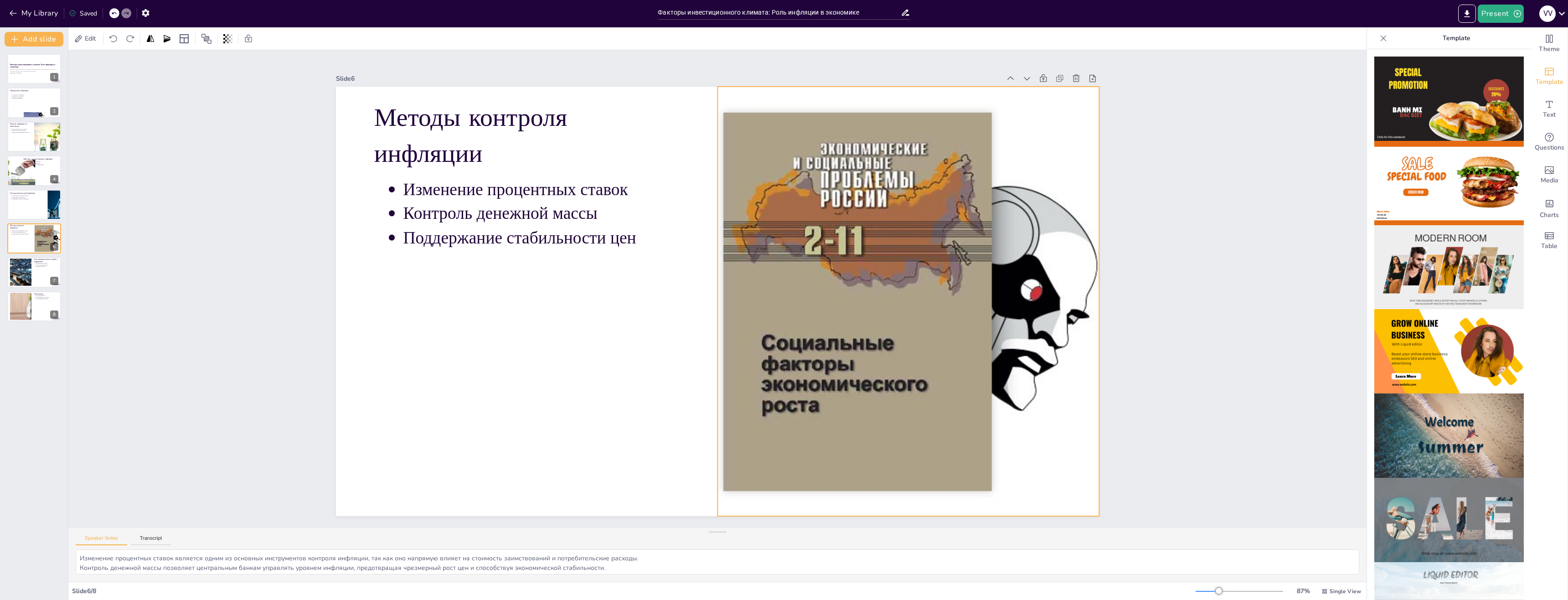
click at [886, 255] on div at bounding box center [908, 301] width 961 height 429
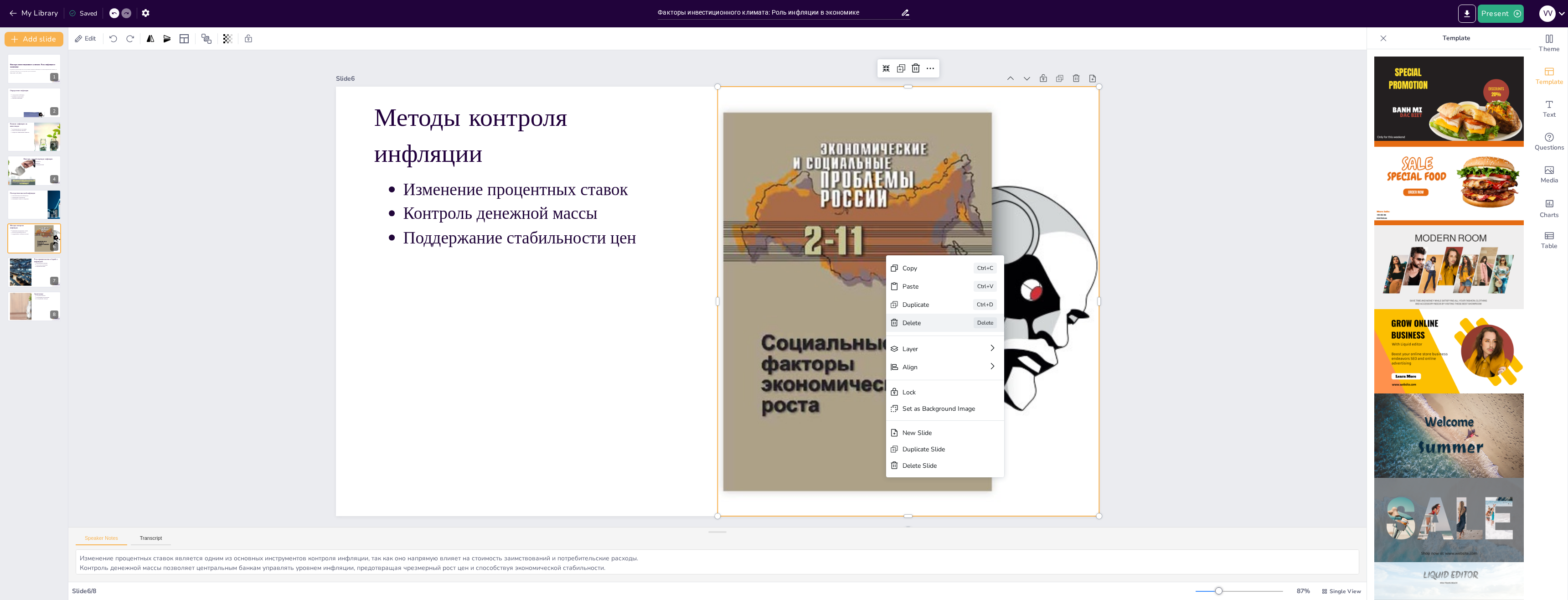
click at [947, 420] on div "Delete" at bounding box center [970, 428] width 46 height 18
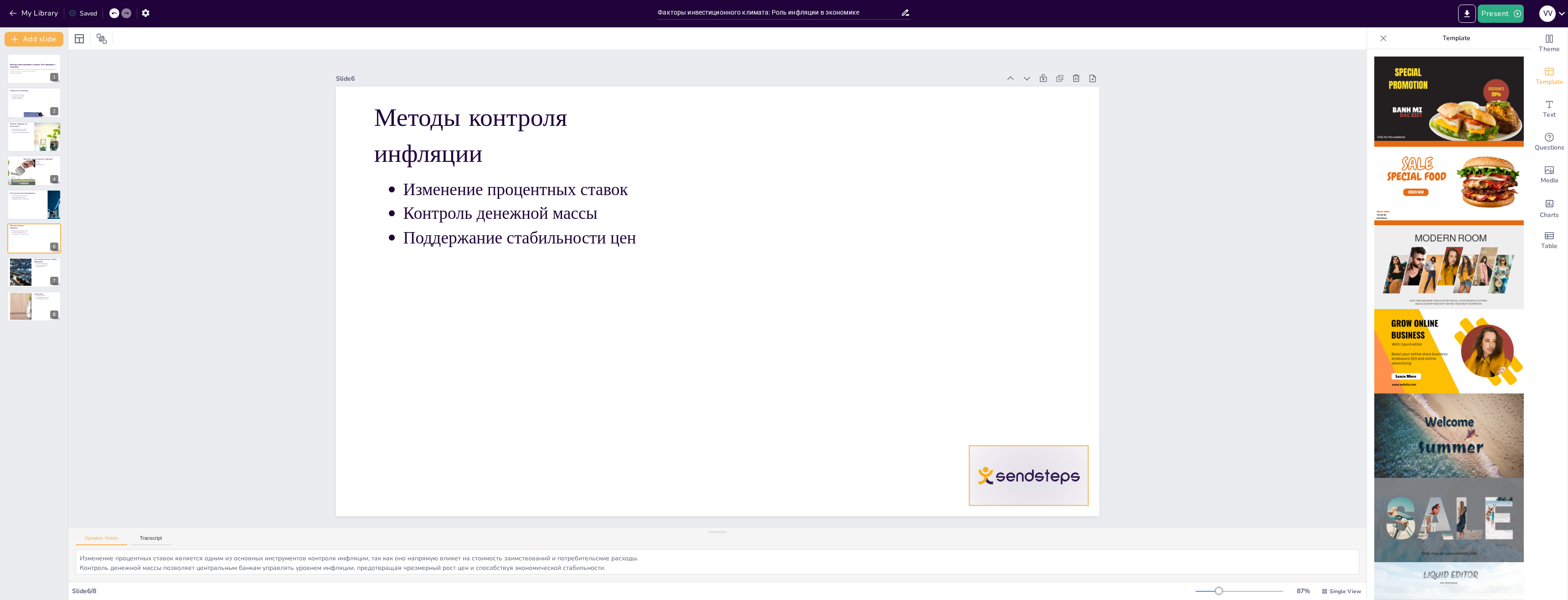
click at [1021, 516] on div at bounding box center [956, 563] width 131 height 94
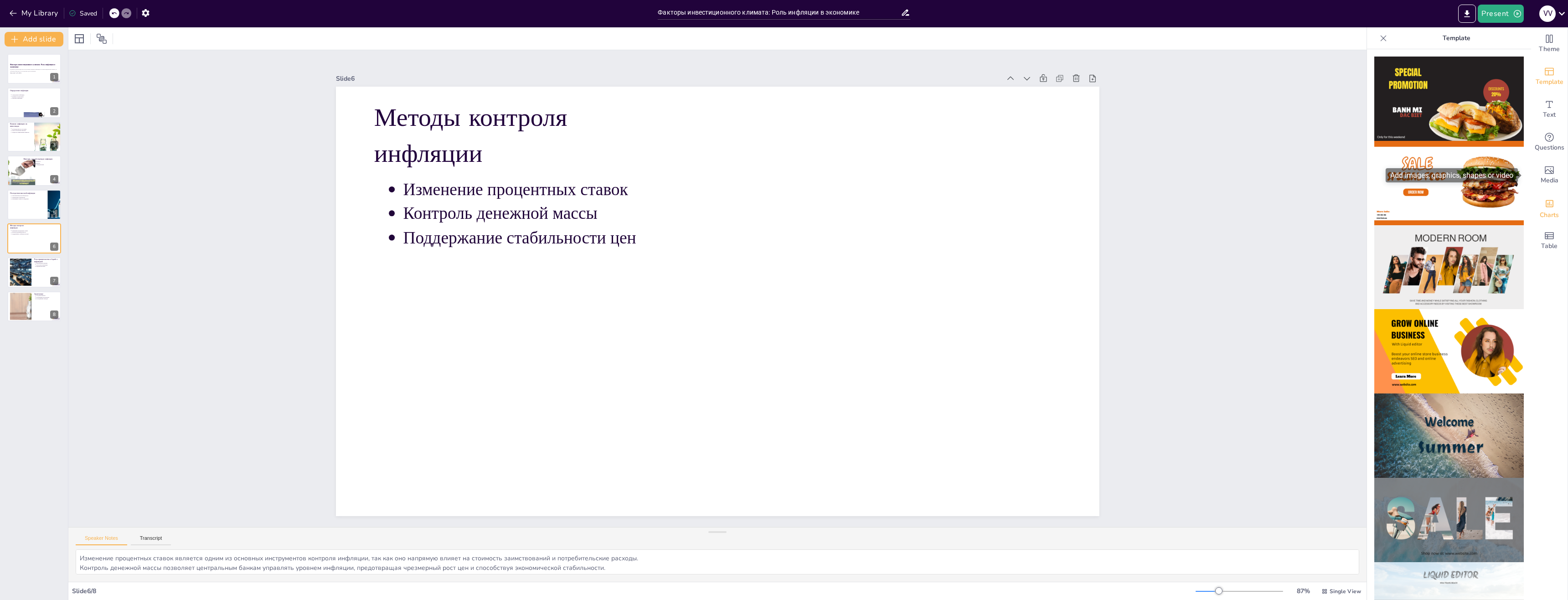
click at [1545, 205] on icon "Add charts and graphs" at bounding box center [1549, 204] width 8 height 7
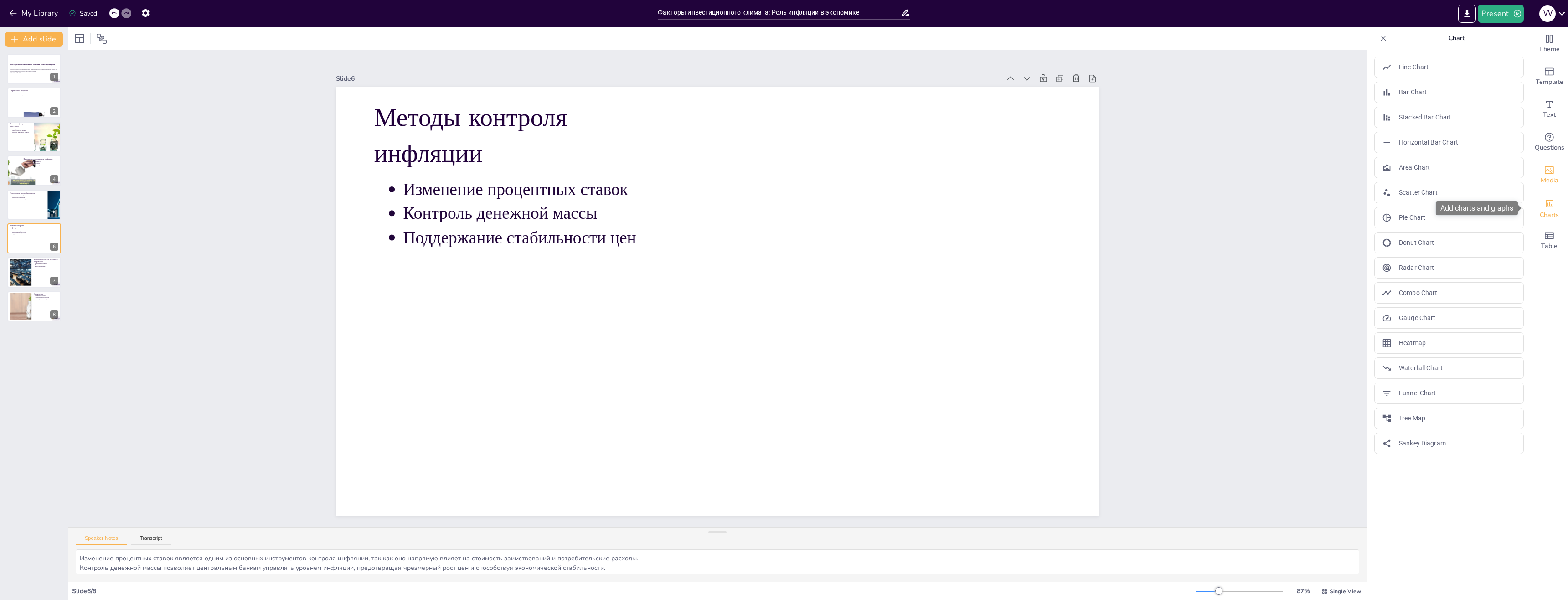
click at [1549, 182] on span "Media" at bounding box center [1549, 180] width 18 height 10
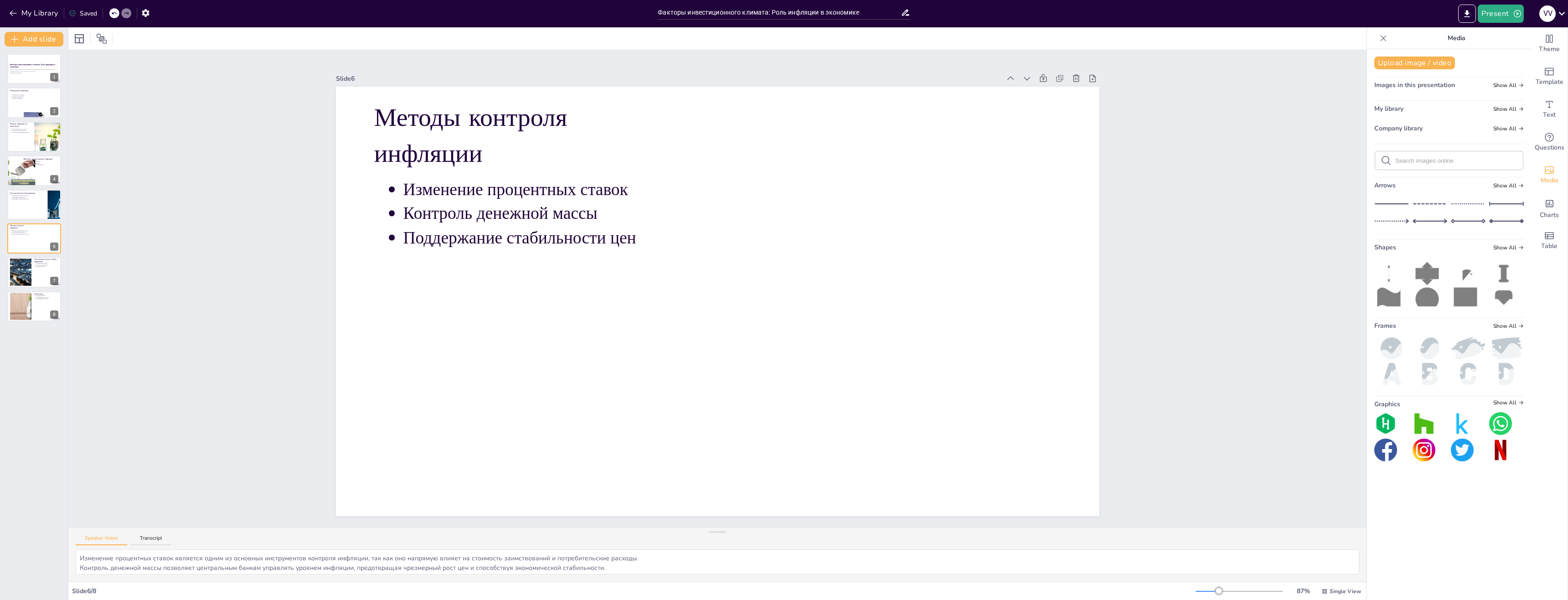
click at [1424, 264] on icon at bounding box center [1427, 274] width 29 height 29
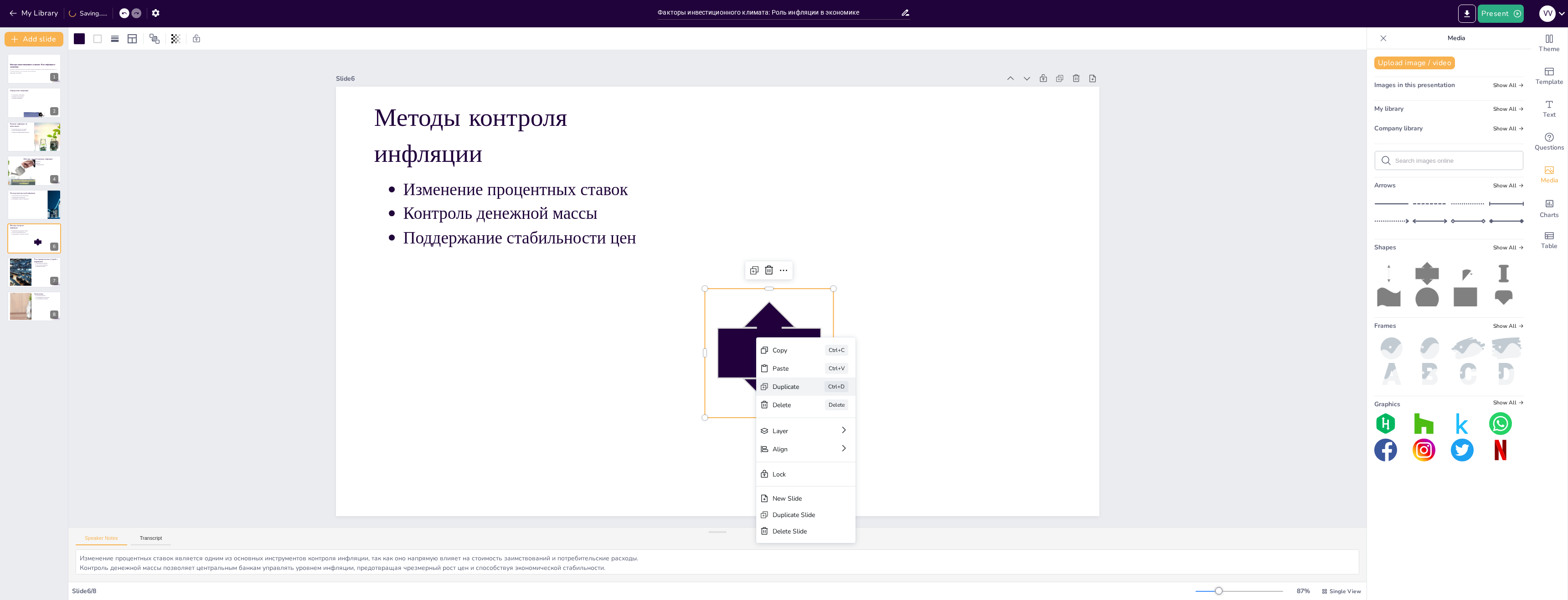
click at [807, 455] on div "Duplicate" at bounding box center [821, 462] width 28 height 14
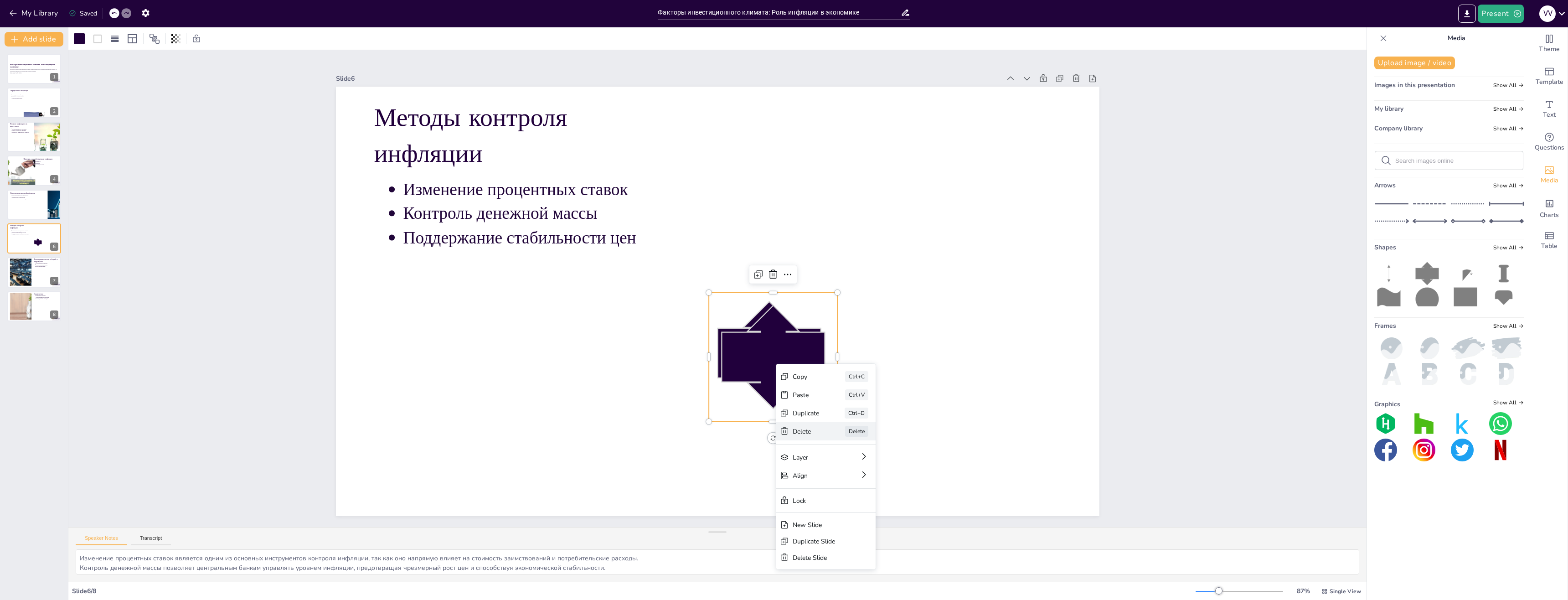
click at [665, 516] on div "Delete" at bounding box center [653, 529] width 23 height 27
click at [517, 426] on div "Delete" at bounding box center [511, 412] width 12 height 28
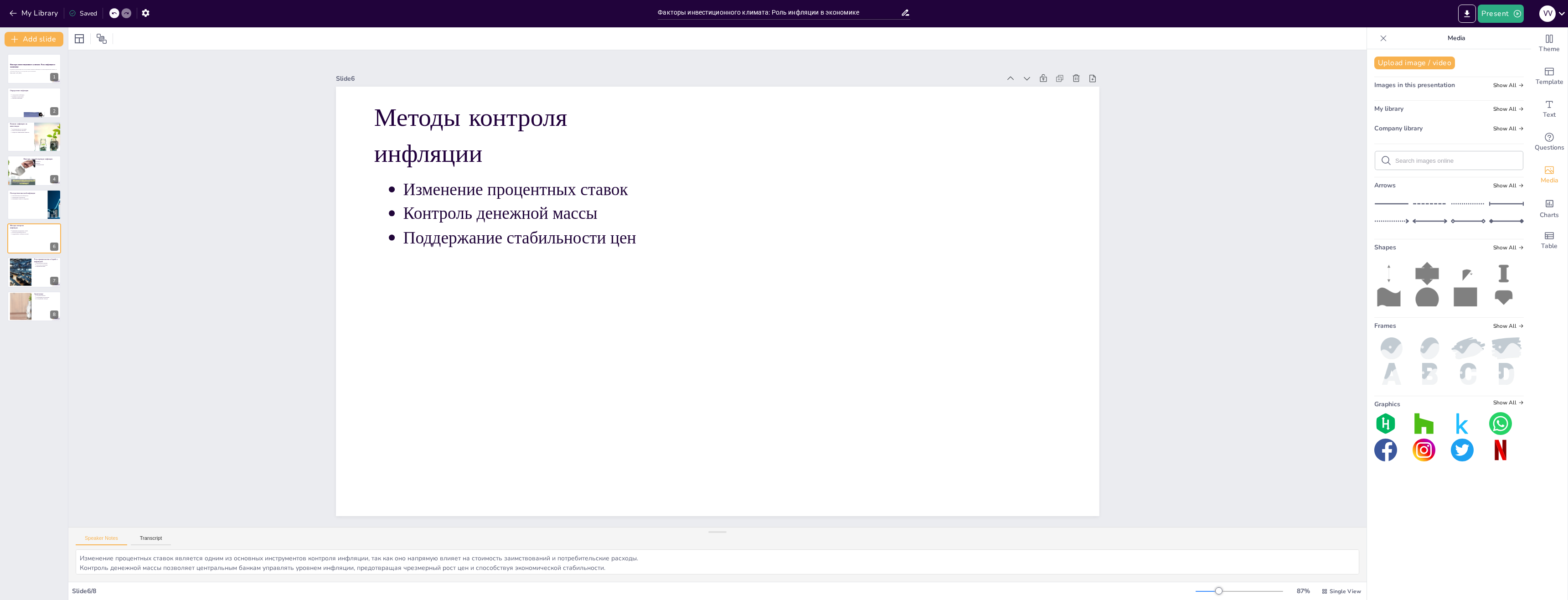
click at [113, 11] on div "My Library Saved" at bounding box center [77, 12] width 154 height 16
click at [113, 11] on div at bounding box center [113, 13] width 1 height 11
click at [113, 11] on icon at bounding box center [114, 13] width 5 height 5
click at [117, 13] on icon at bounding box center [114, 13] width 5 height 5
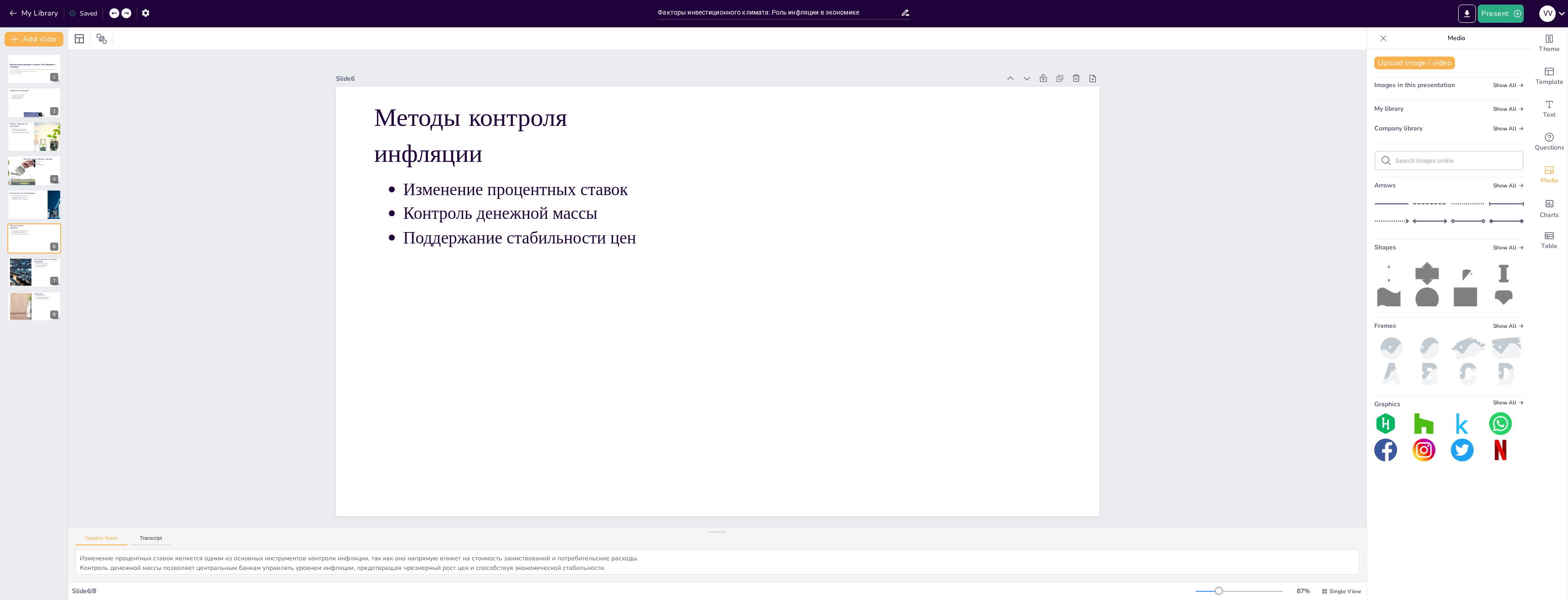
click at [117, 13] on icon at bounding box center [114, 13] width 5 height 5
click at [117, 13] on div "My Library Saved" at bounding box center [77, 12] width 154 height 16
click at [117, 13] on icon at bounding box center [114, 13] width 5 height 5
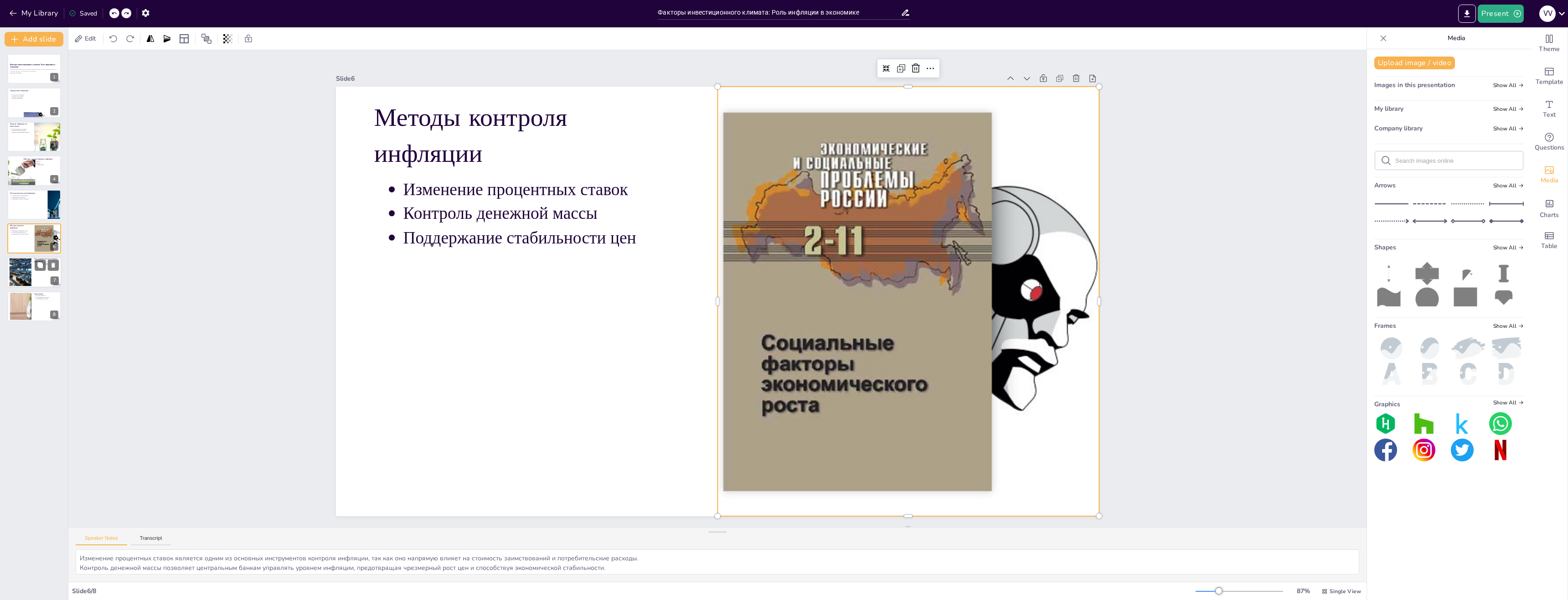
click at [24, 277] on div at bounding box center [20, 273] width 49 height 28
type textarea "Фискальная политика является важным инструментом, позволяющим правительству упр…"
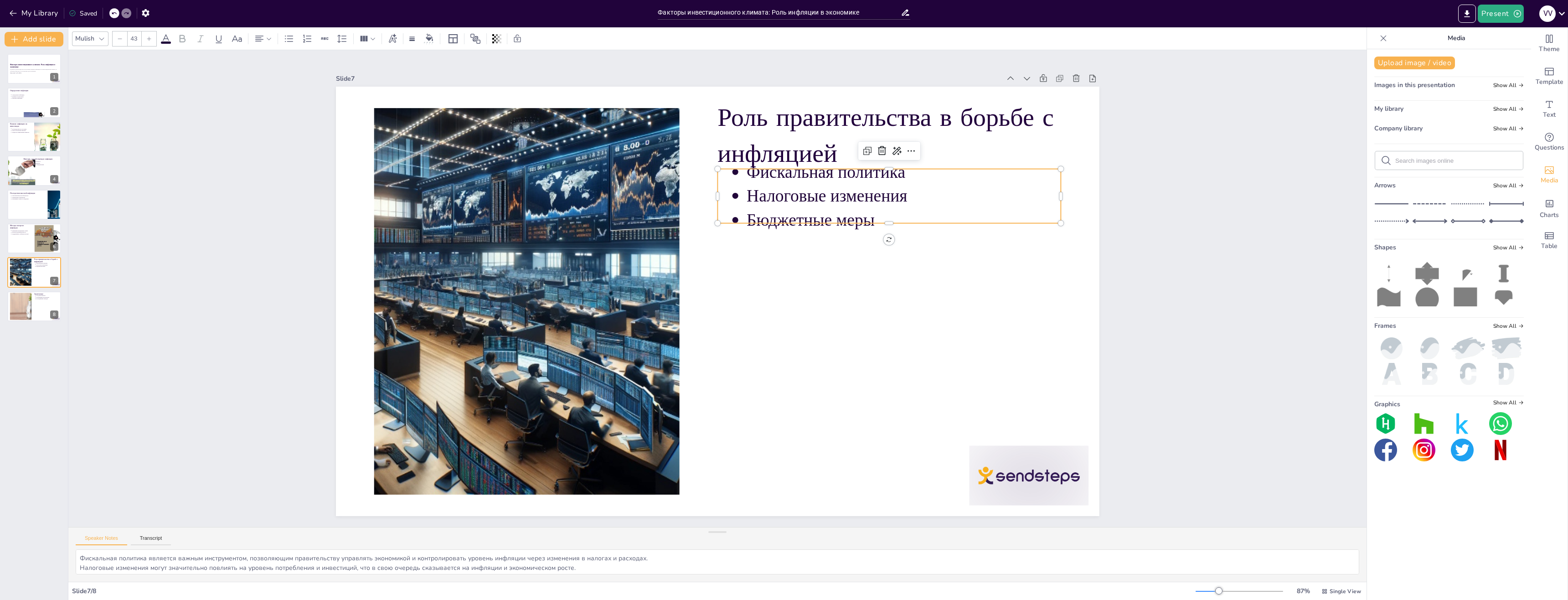
click at [810, 223] on div "Роль правительства в борьбе с инфляцией Фискальная политика Налоговые изменения…" at bounding box center [712, 300] width 872 height 704
drag, startPoint x: 956, startPoint y: 166, endPoint x: 954, endPoint y: 188, distance: 22.1
click at [954, 197] on p "Фискальная политика" at bounding box center [923, 256] width 306 height 120
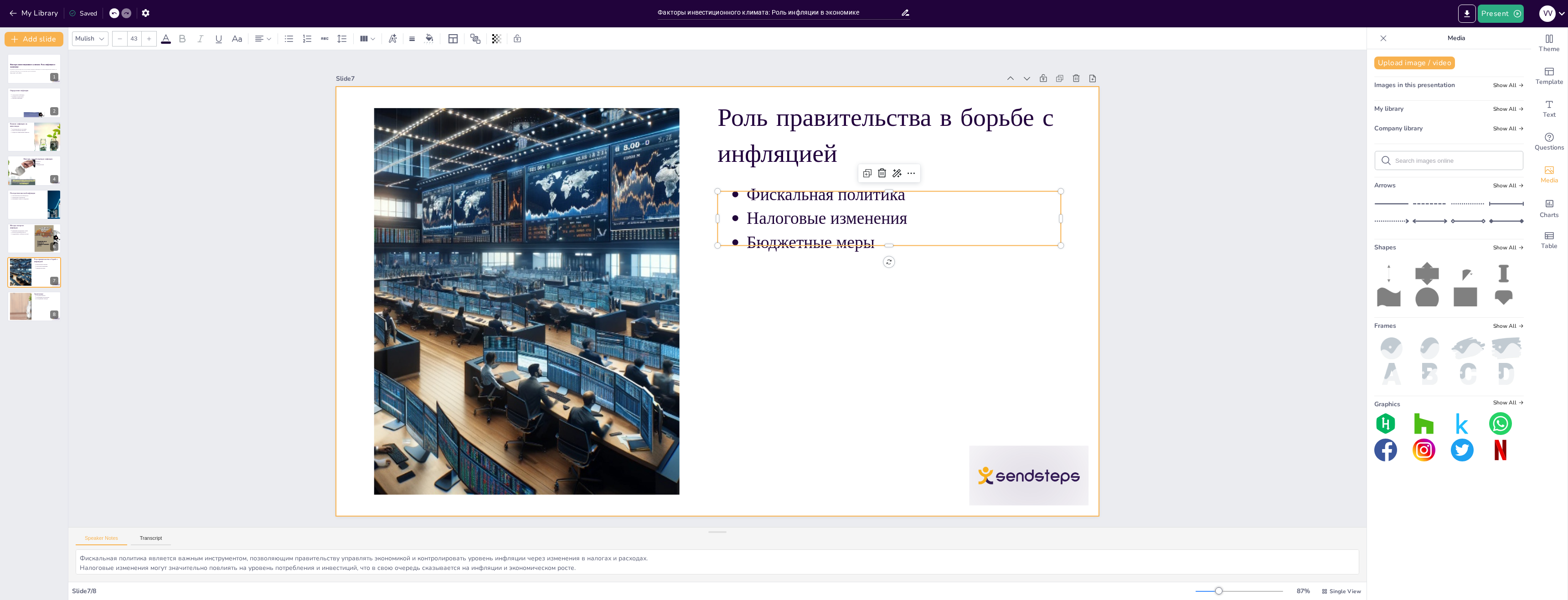
click at [1180, 203] on div "Slide 1 Факторы инвестиционного климата: Роль инфляции в экономике В данной пре…" at bounding box center [717, 289] width 1149 height 1332
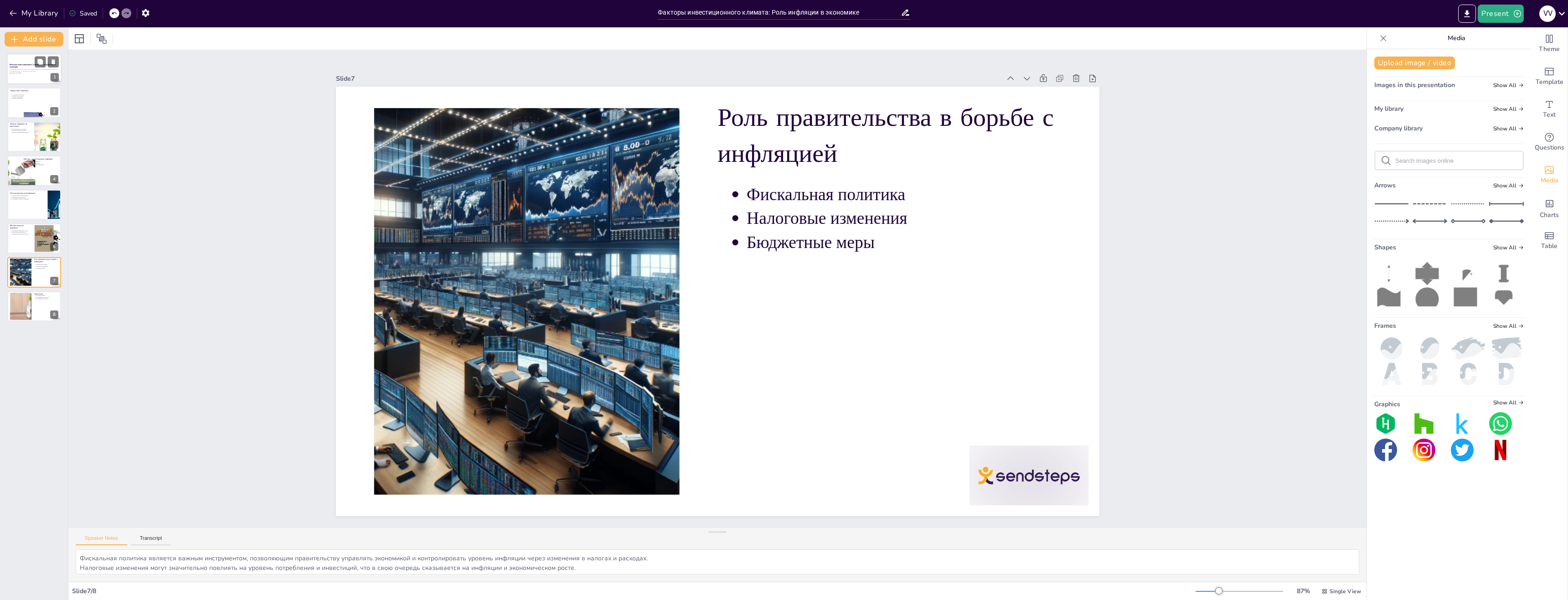
click at [17, 70] on p "В данной презентации мы рассмотрим влияние инфляции на инвестиционный климат, е…" at bounding box center [34, 71] width 49 height 4
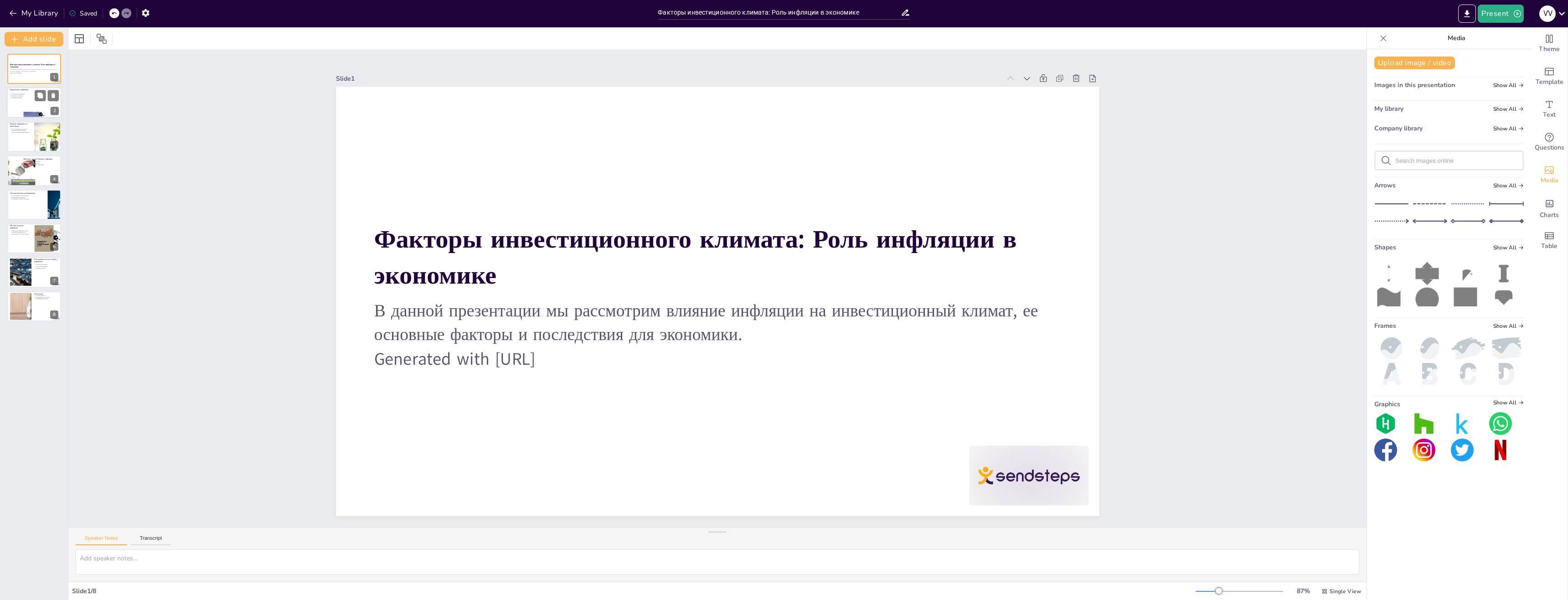
click at [18, 112] on div at bounding box center [34, 115] width 55 height 24
type textarea "Loremips dolorsit ametco adipiscingeli seddoeiusmo, tempori utlabo et doloremag…"
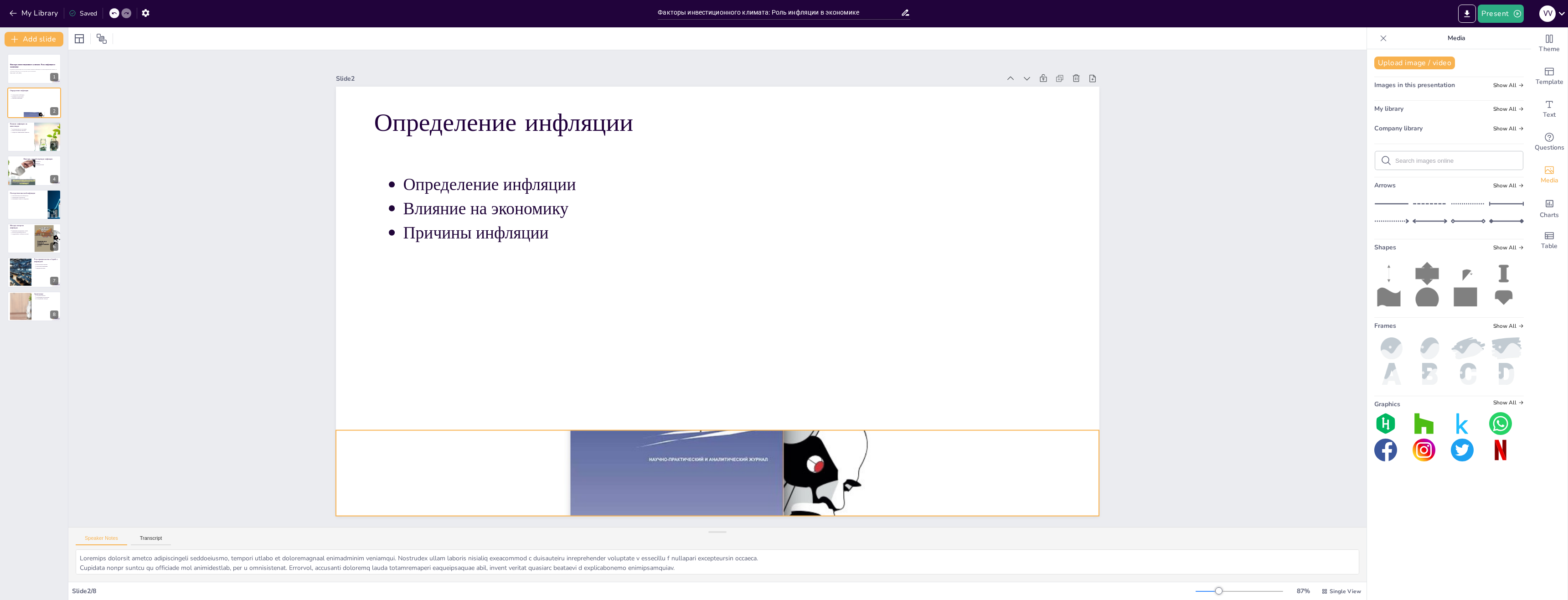
click at [727, 470] on div at bounding box center [568, 397] width 725 height 819
click at [517, 205] on p "Влияние на экономику" at bounding box center [740, 211] width 657 height 93
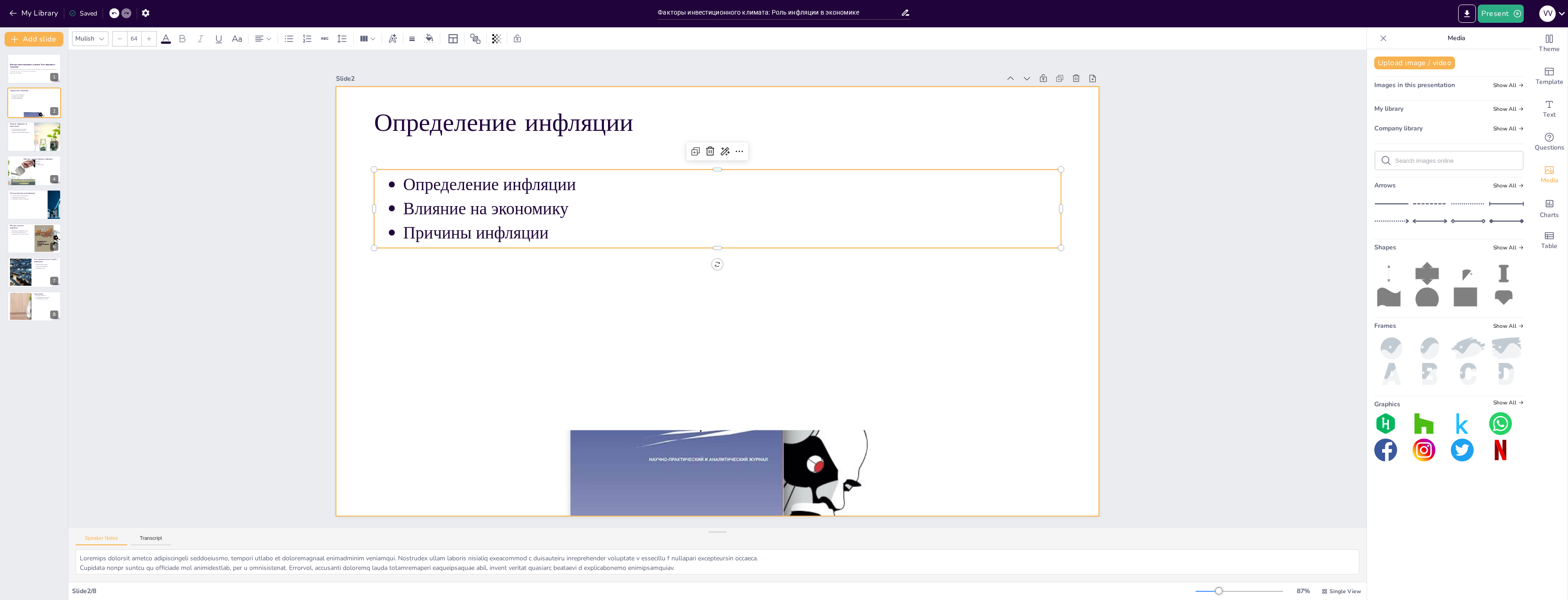
click at [559, 135] on div "Определение инфляции Определение инфляции Влияние на экономику Причины инфляции" at bounding box center [716, 302] width 804 height 507
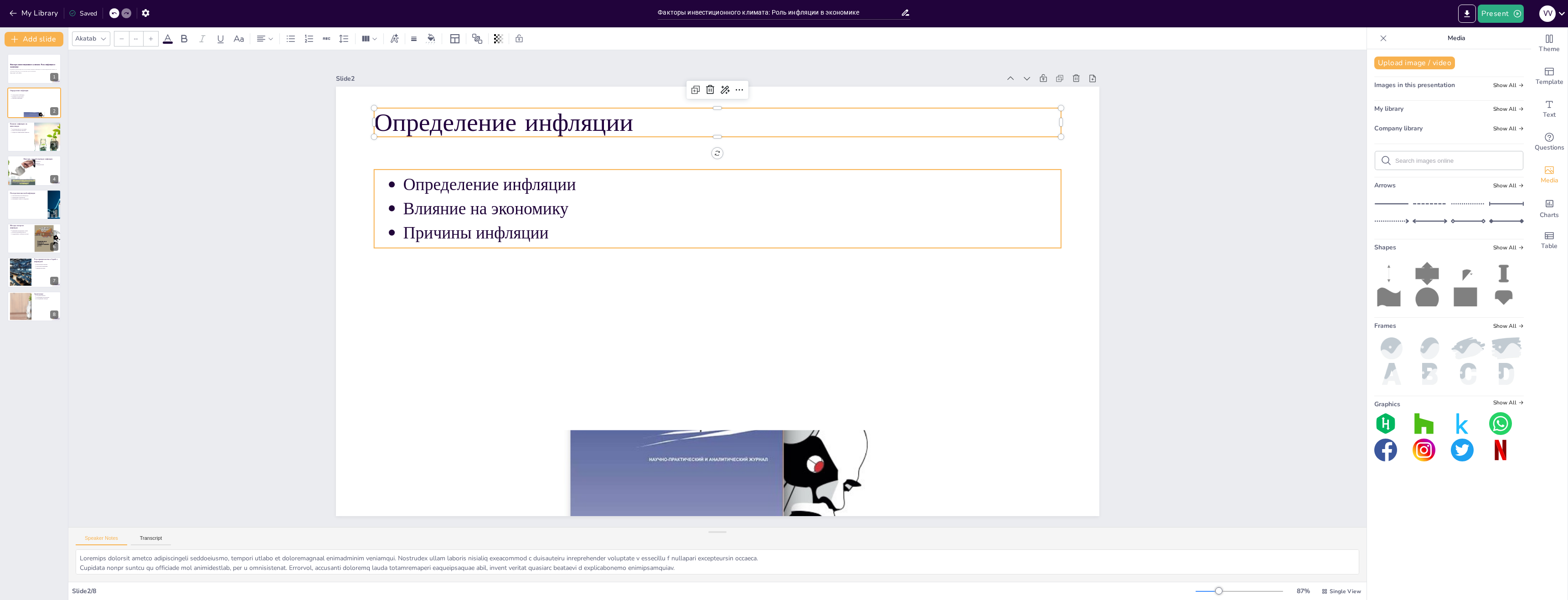
type input "43"
click at [533, 197] on p "Влияние на экономику" at bounding box center [732, 208] width 658 height 24
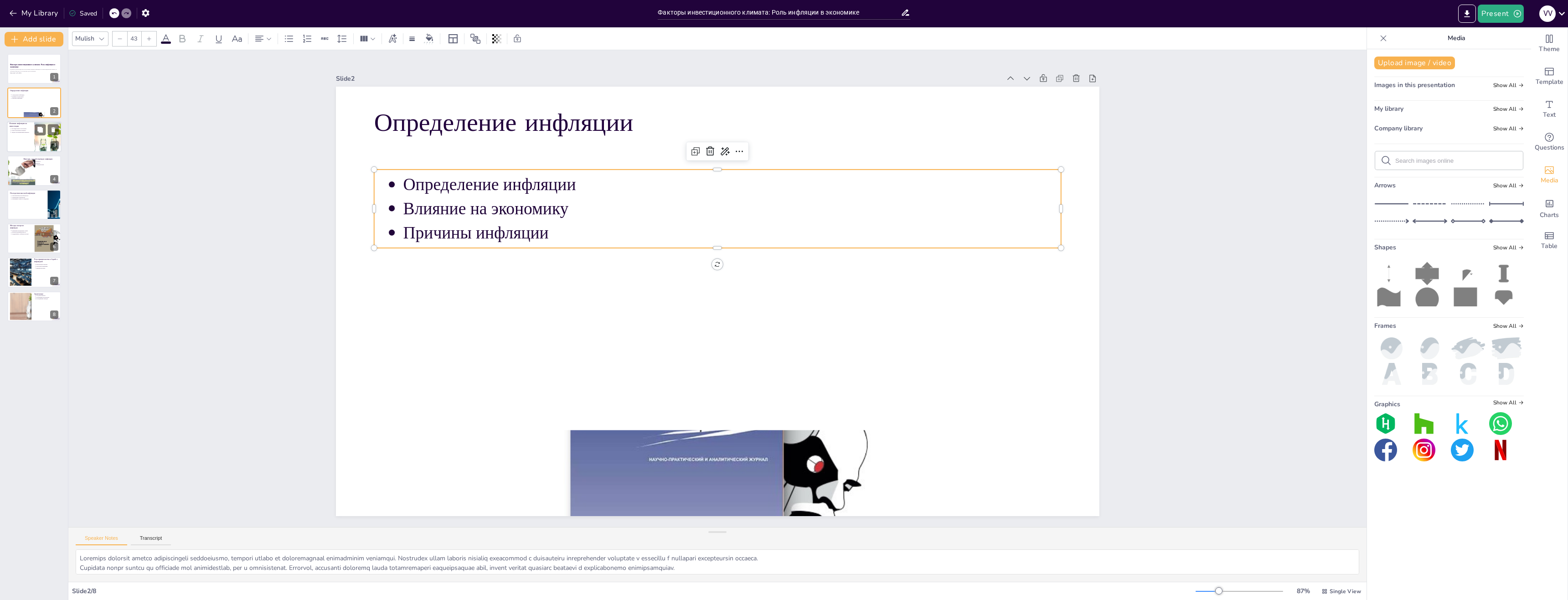
click at [22, 132] on p "Трудности привлечения капитала" at bounding box center [21, 132] width 20 height 2
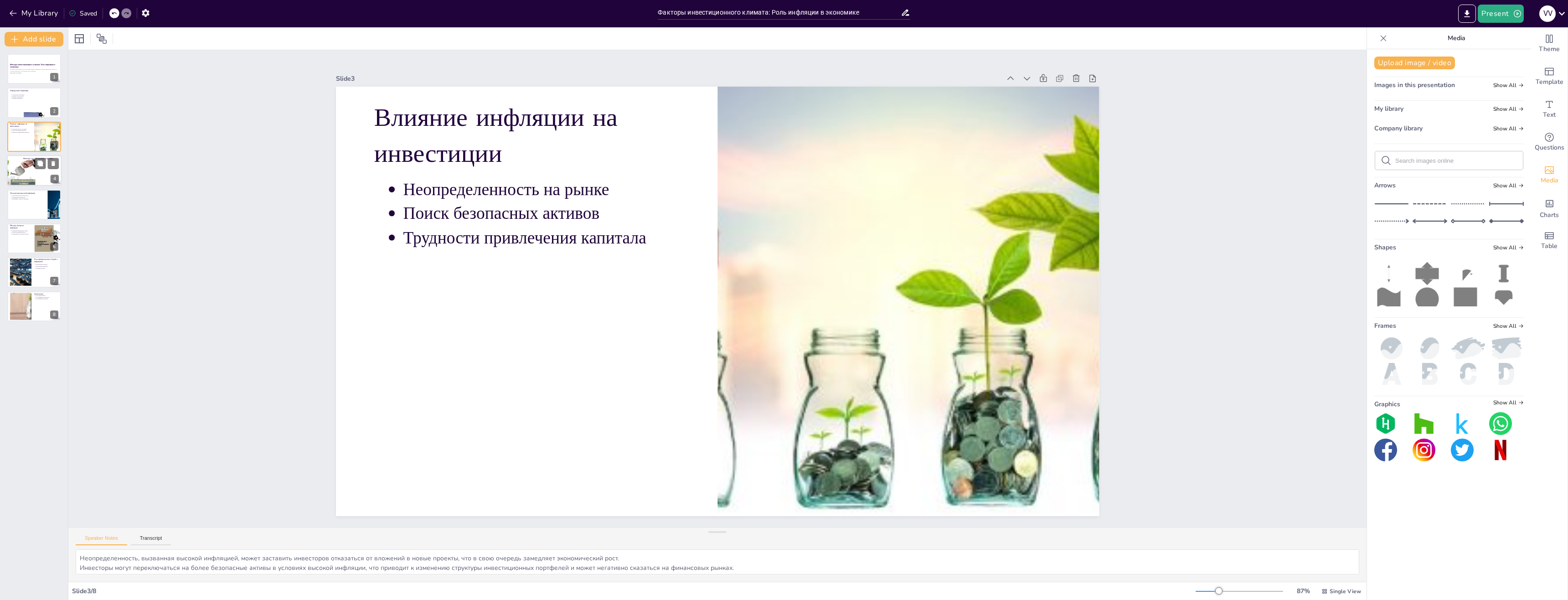
click at [21, 160] on div at bounding box center [13, 171] width 46 height 31
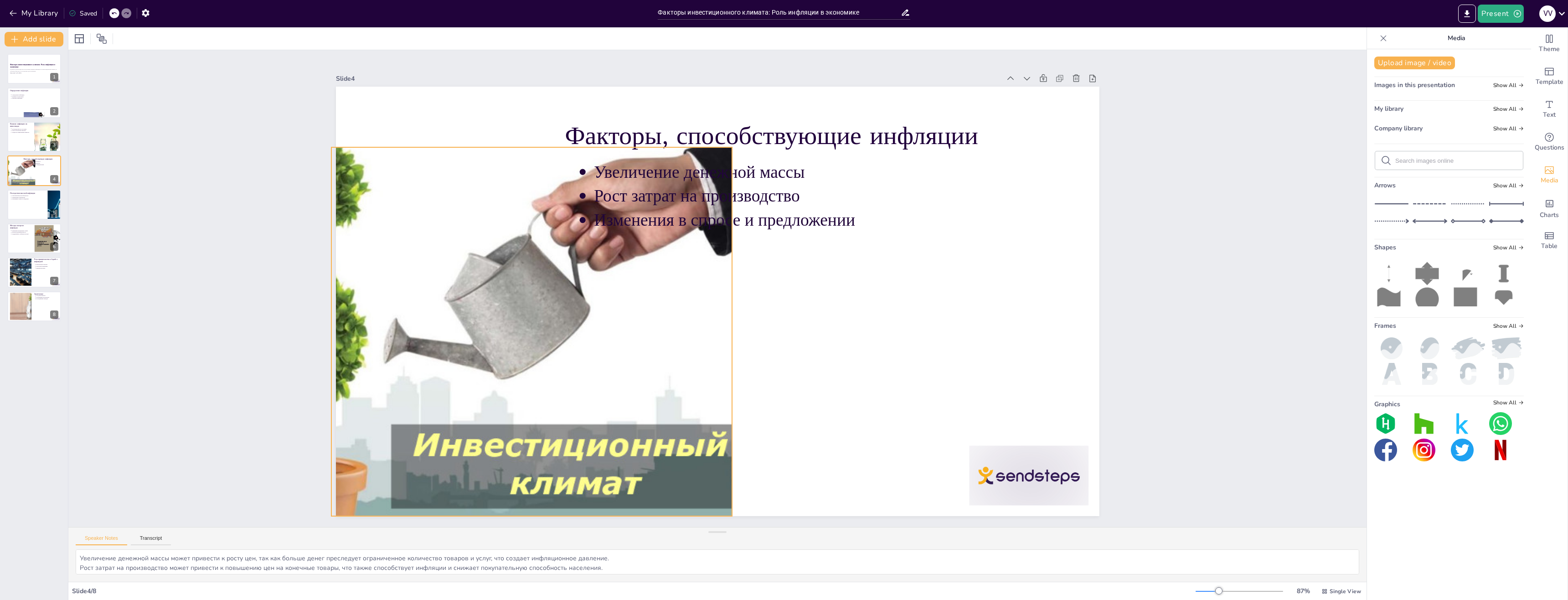
click at [549, 294] on div at bounding box center [495, 107] width 769 height 753
click at [565, 119] on icon at bounding box center [571, 112] width 12 height 12
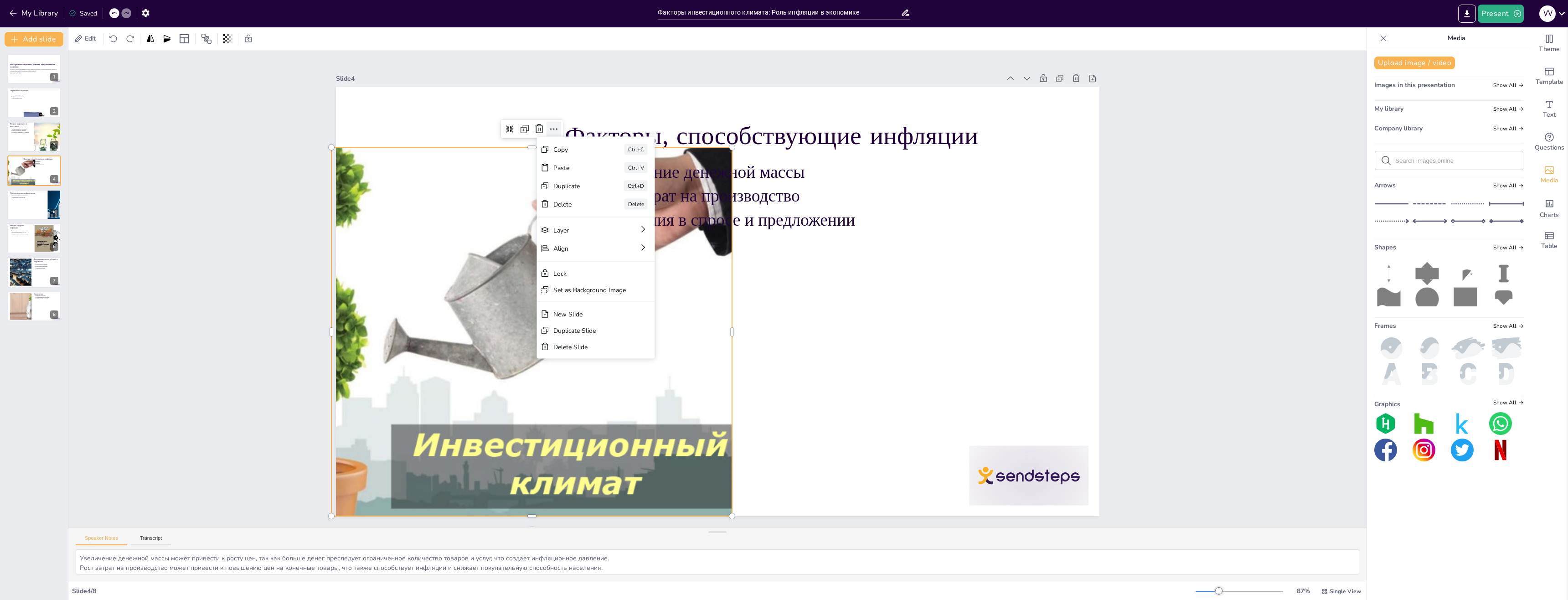
click at [604, 93] on icon at bounding box center [611, 86] width 13 height 13
click at [509, 163] on div at bounding box center [431, 272] width 690 height 495
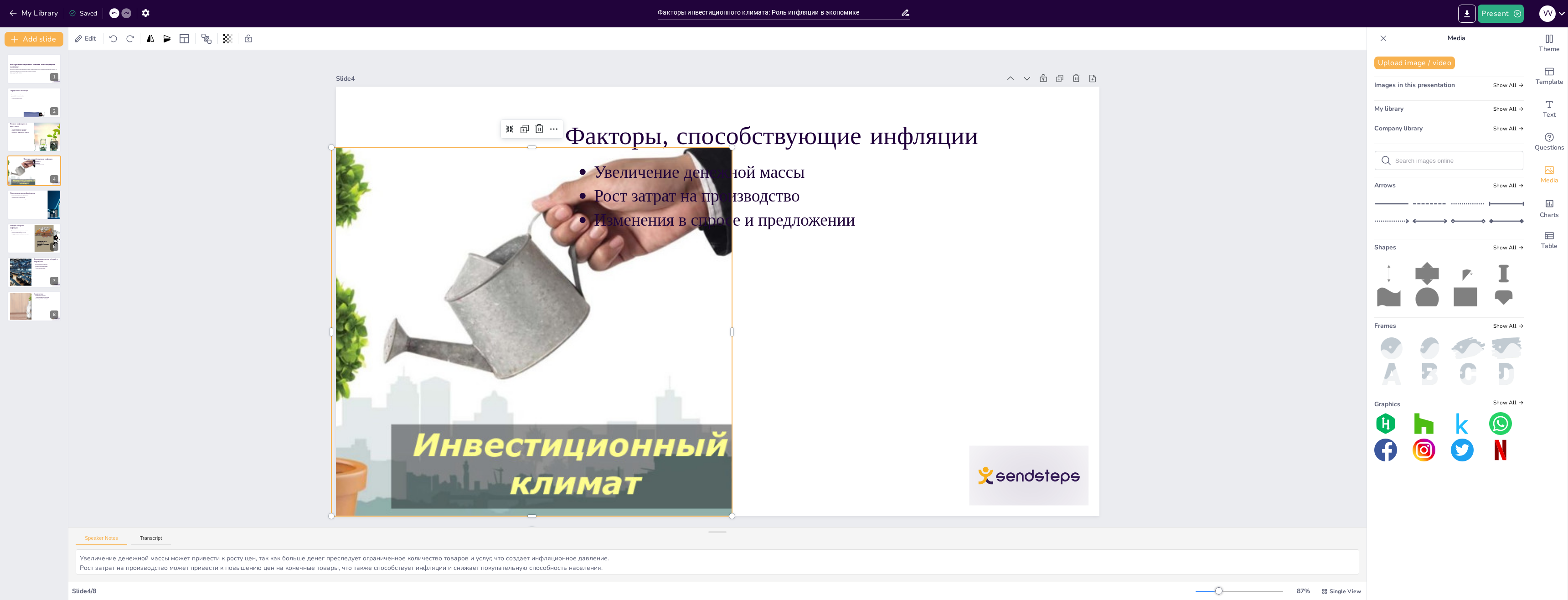
click at [451, 246] on div at bounding box center [435, 241] width 723 height 555
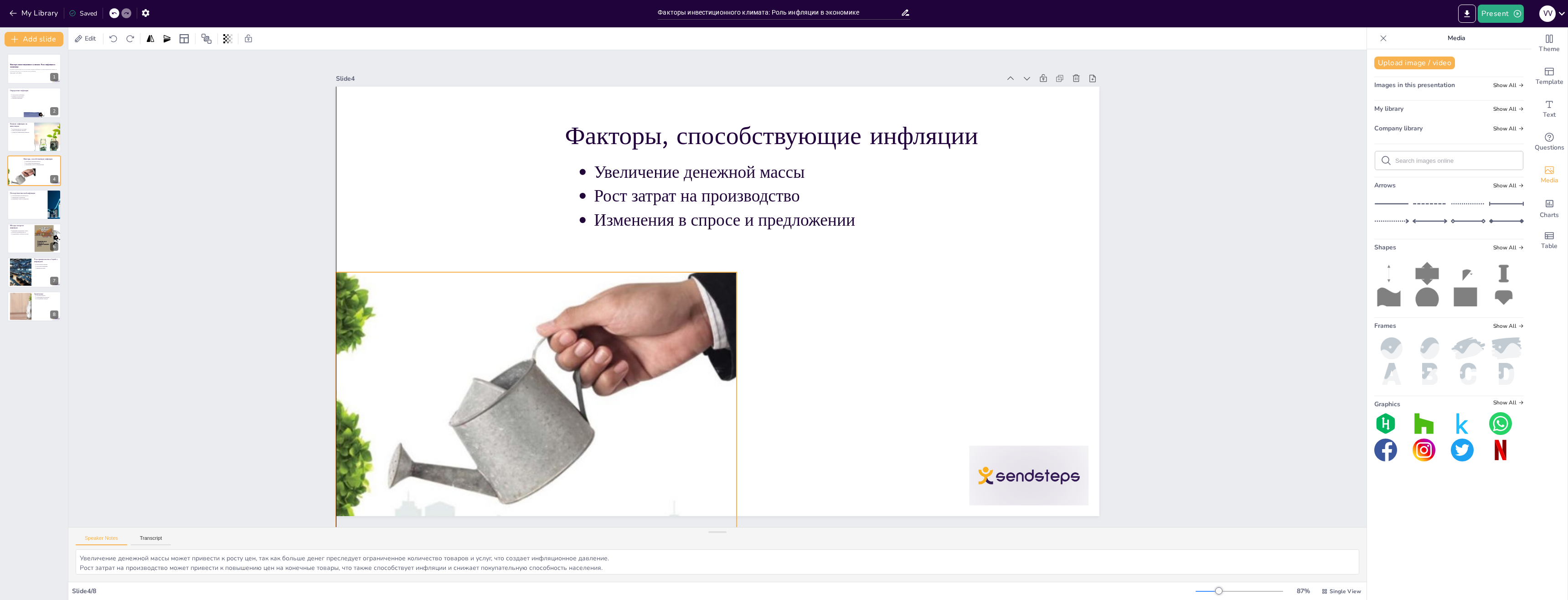
drag, startPoint x: 480, startPoint y: 233, endPoint x: 483, endPoint y: 358, distance: 125.0
click at [483, 358] on div at bounding box center [457, 113] width 696 height 777
click at [868, 364] on div at bounding box center [714, 301] width 836 height 579
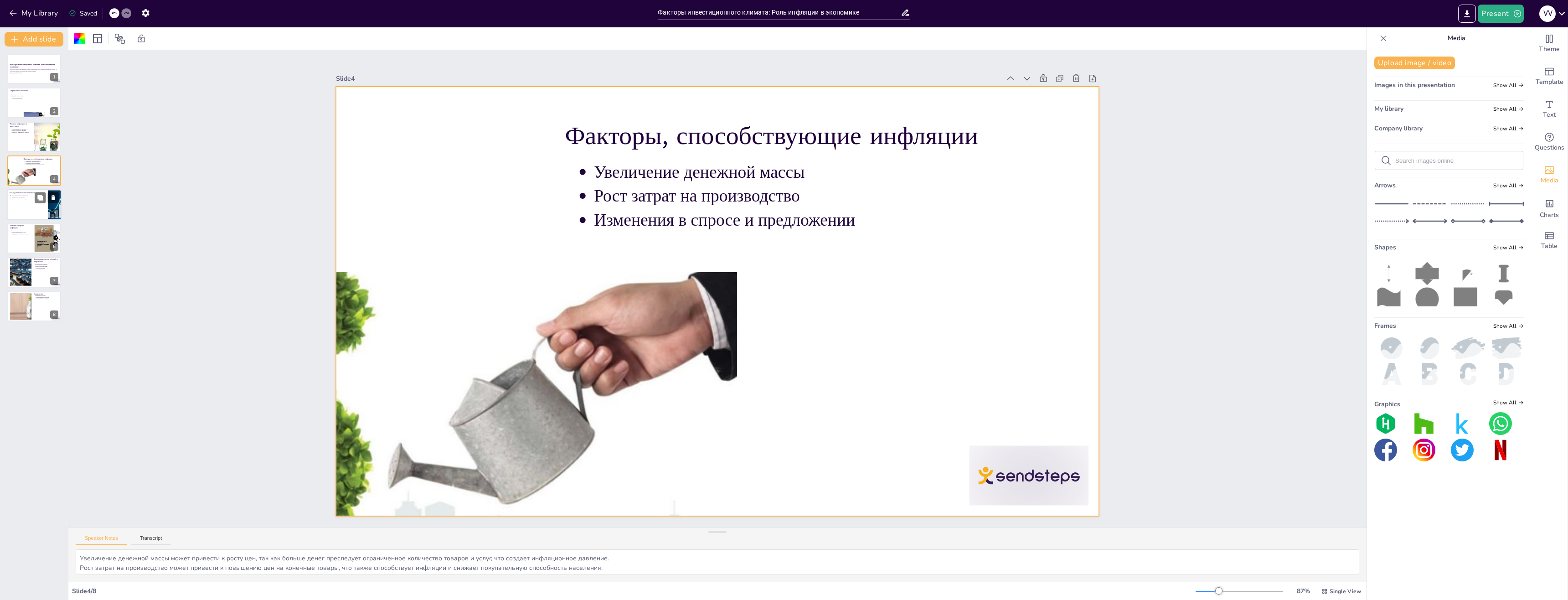
click at [23, 204] on div at bounding box center [34, 205] width 55 height 31
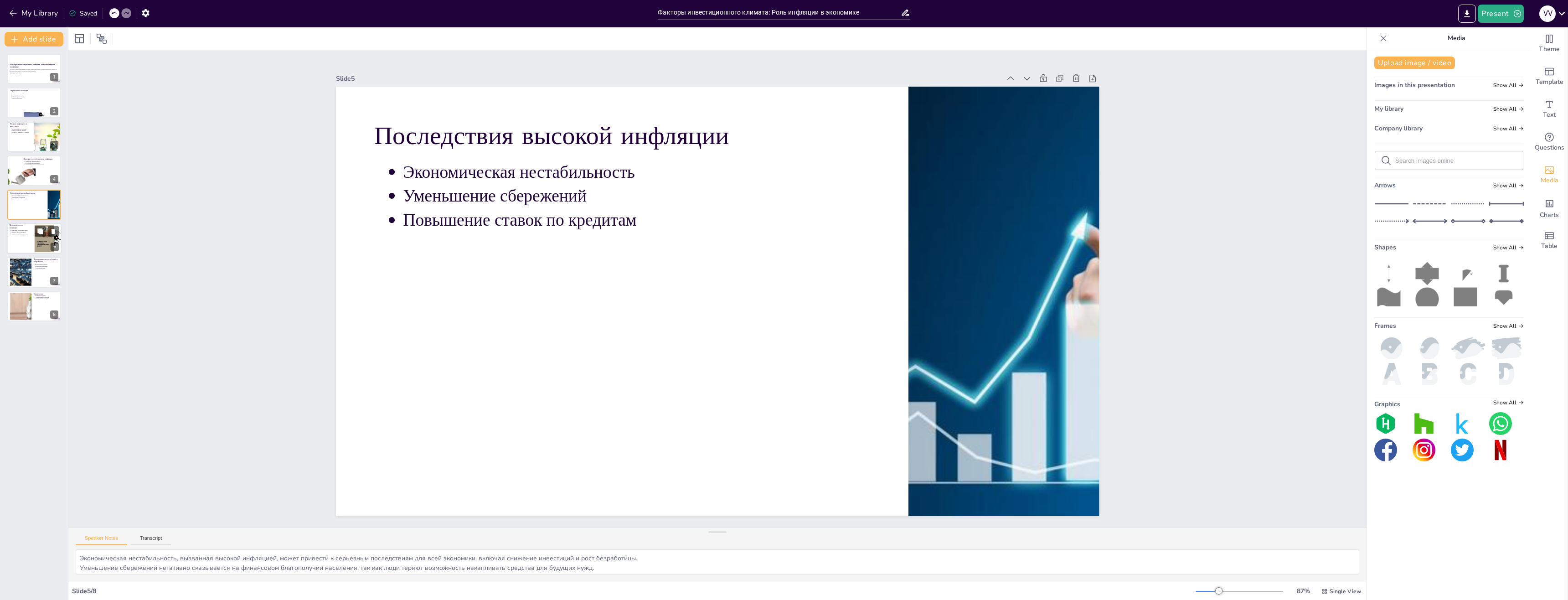
click at [10, 234] on ul "Изменение процентных ставок Контроль денежной массы Поддержание стабильности цен" at bounding box center [21, 232] width 22 height 5
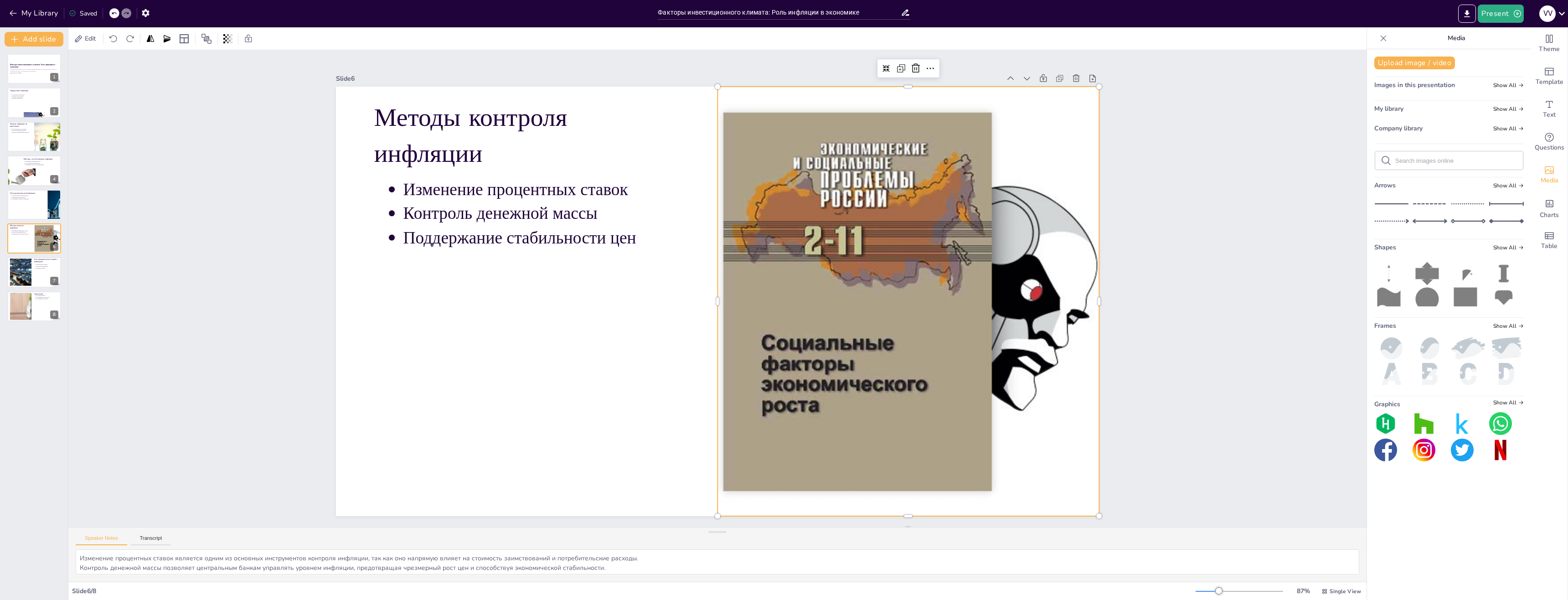
click at [858, 306] on div at bounding box center [876, 395] width 1046 height 853
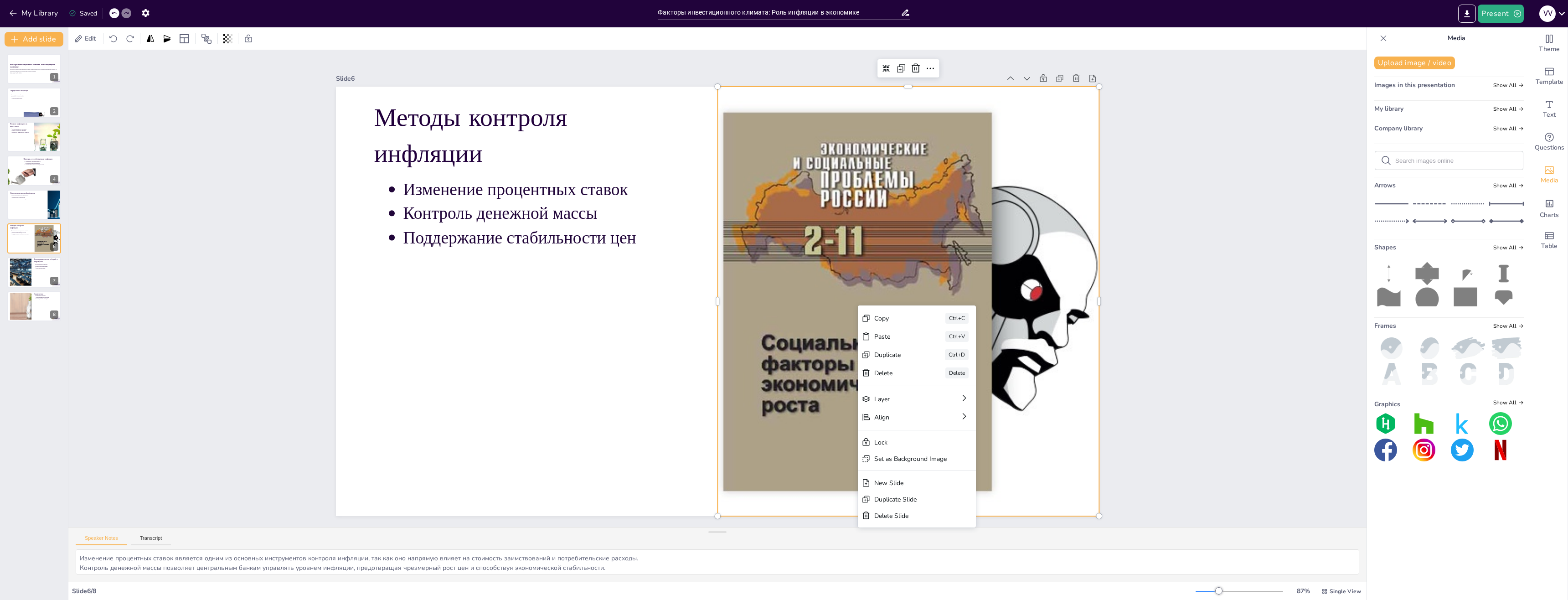
click at [1180, 374] on div "Slide 1 Факторы инвестиционного климата: Роль инфляции в экономике В данной пре…" at bounding box center [717, 289] width 1341 height 610
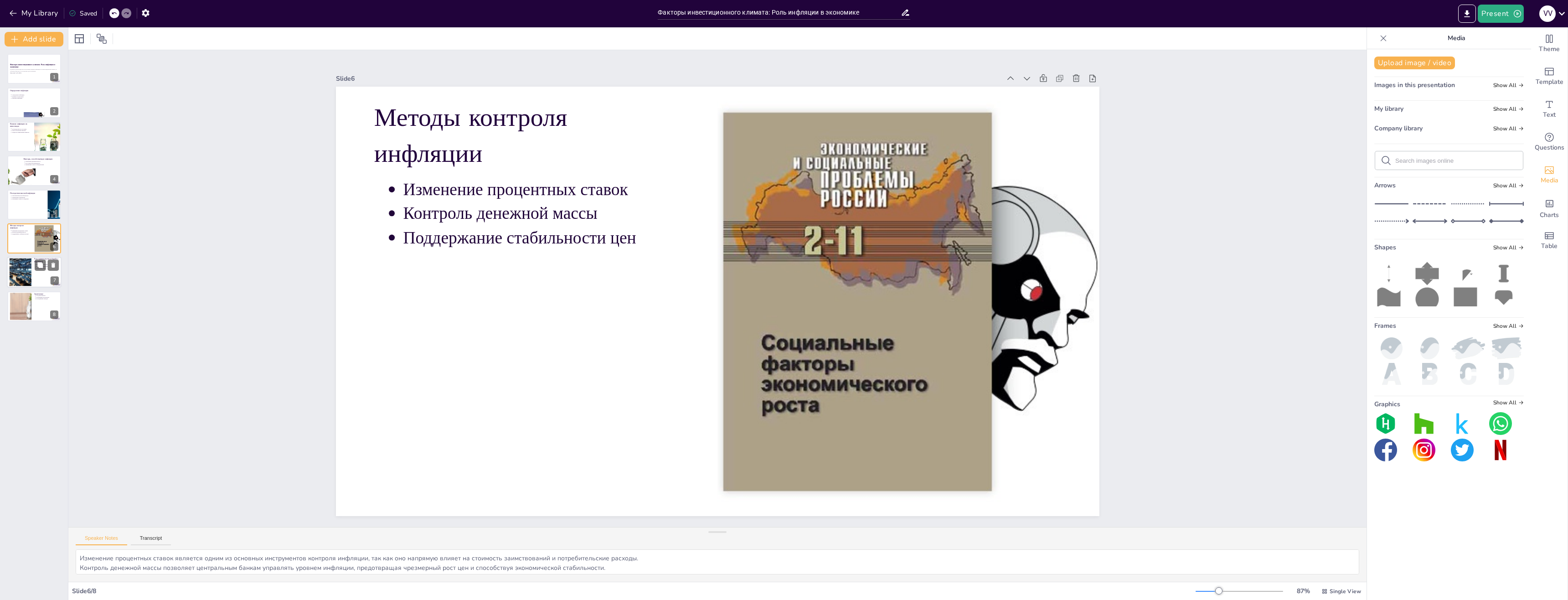
click at [27, 267] on div at bounding box center [20, 273] width 49 height 28
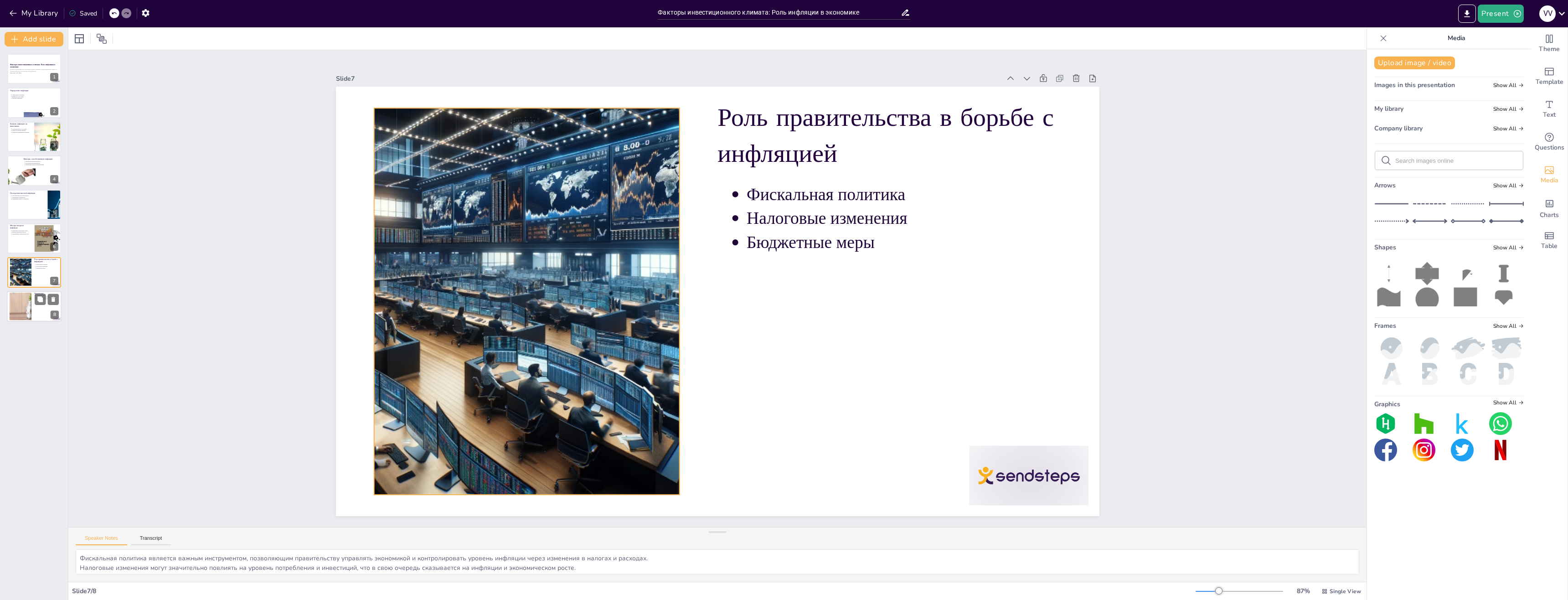
click at [25, 300] on div at bounding box center [21, 306] width 47 height 28
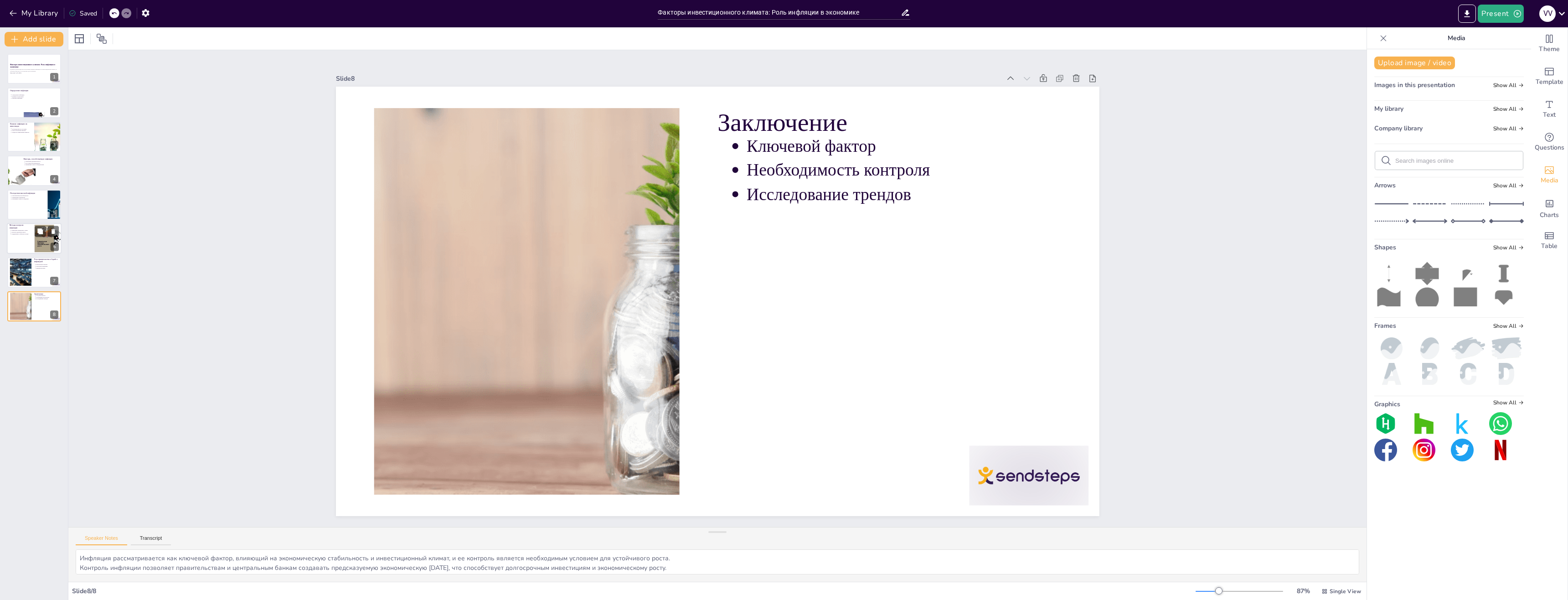
click at [15, 244] on div at bounding box center [34, 238] width 55 height 31
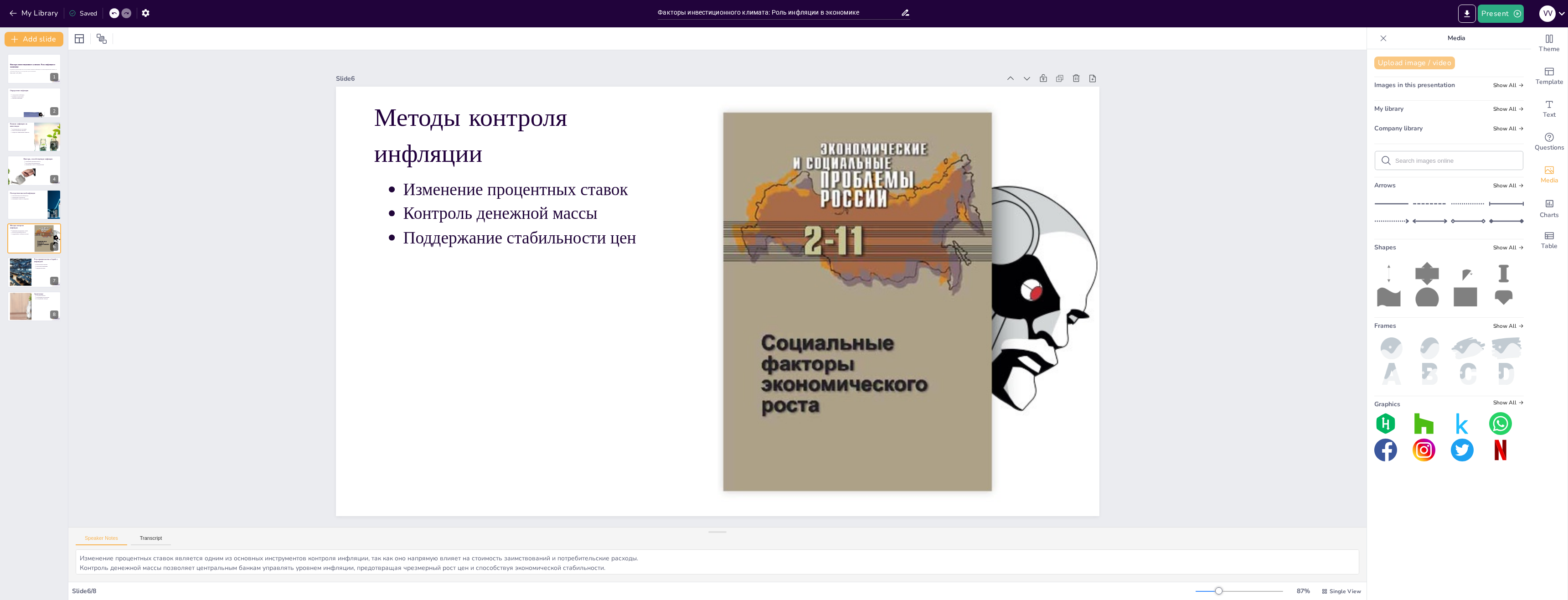
click at [1410, 67] on button "Upload image / video" at bounding box center [1415, 63] width 81 height 13
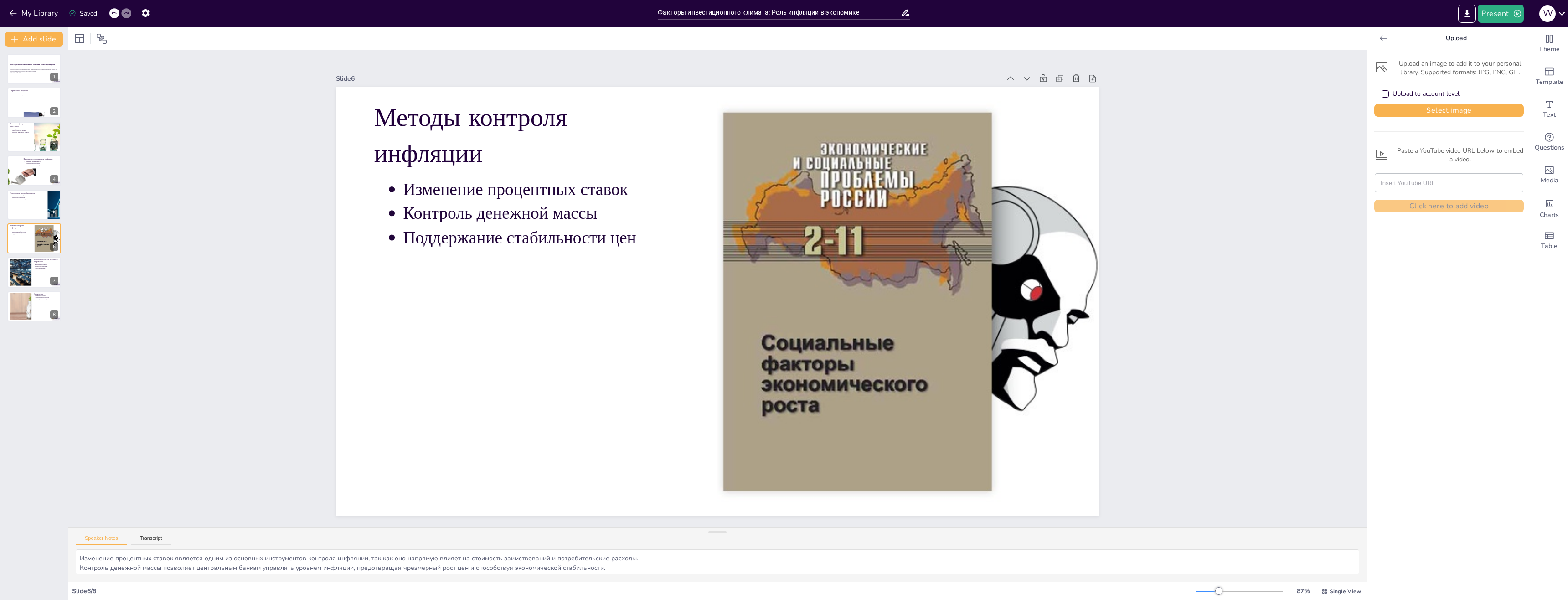
click at [1379, 41] on icon at bounding box center [1383, 38] width 9 height 9
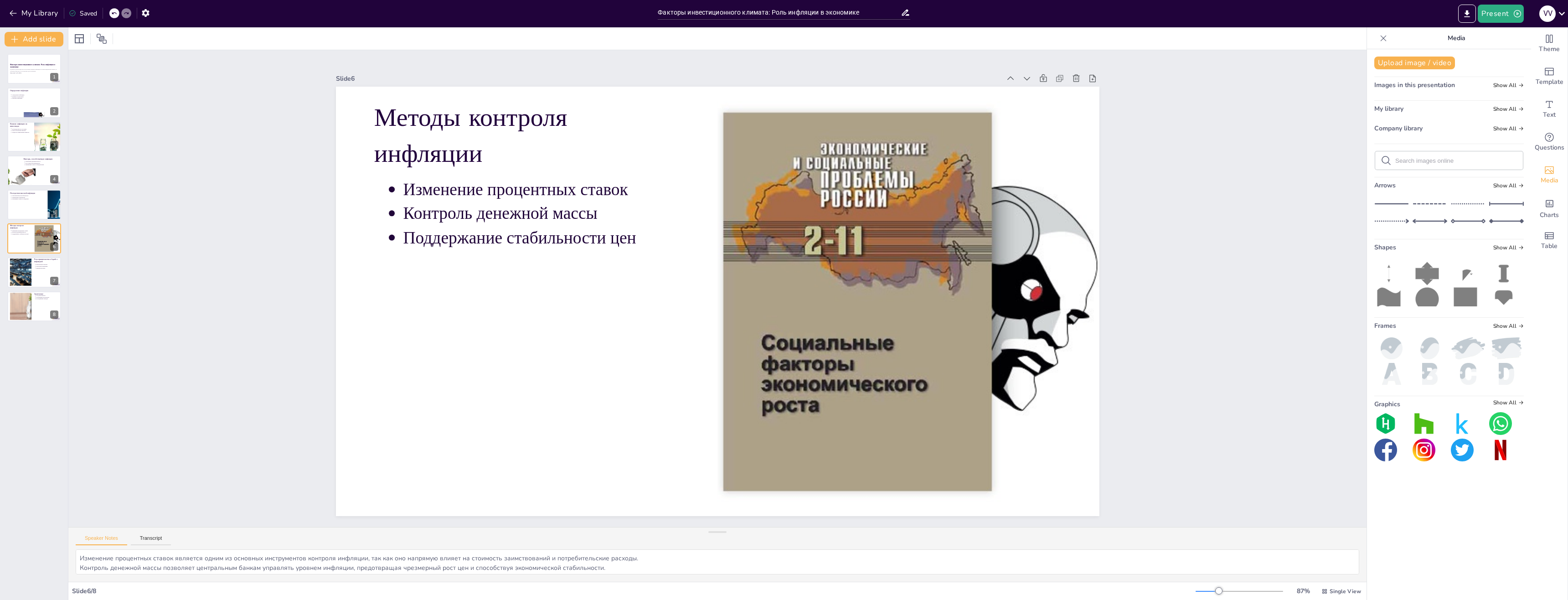
scroll to position [7, 0]
click at [29, 204] on div at bounding box center [34, 205] width 55 height 31
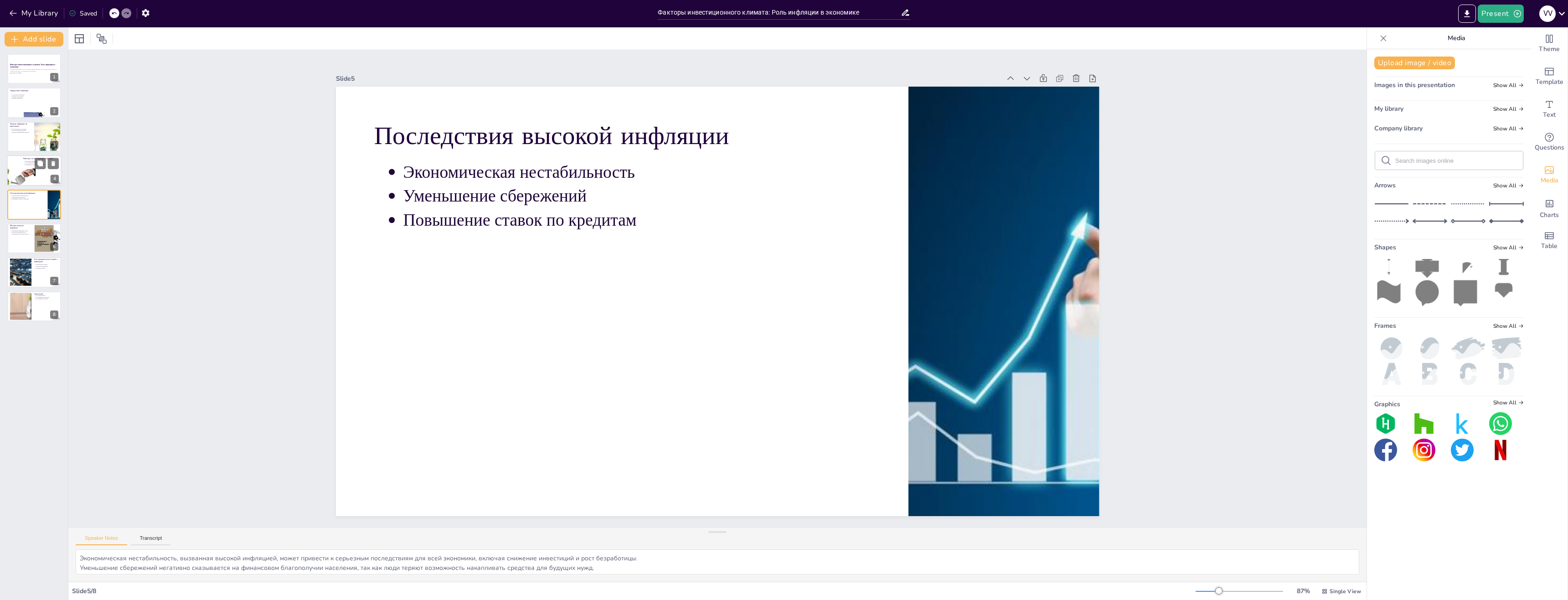
click at [33, 158] on p "Факторы, способствующие инфляции" at bounding box center [41, 158] width 35 height 2
type textarea "Увеличение денежной массы может привести к росту цен, так как больше денег прес…"
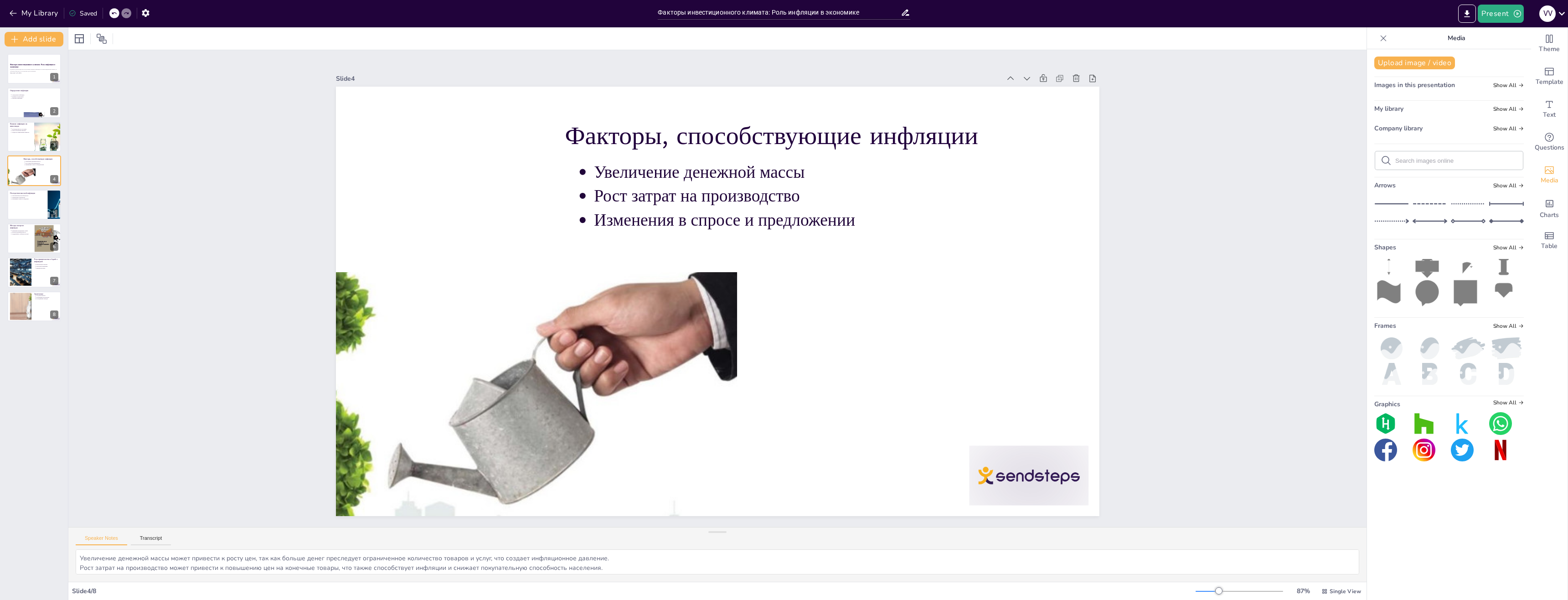
click at [43, 121] on div "Факторы инвестиционного климата: Роль инфляции в экономике В данной презентации…" at bounding box center [34, 188] width 68 height 268
click at [35, 79] on div at bounding box center [34, 69] width 55 height 31
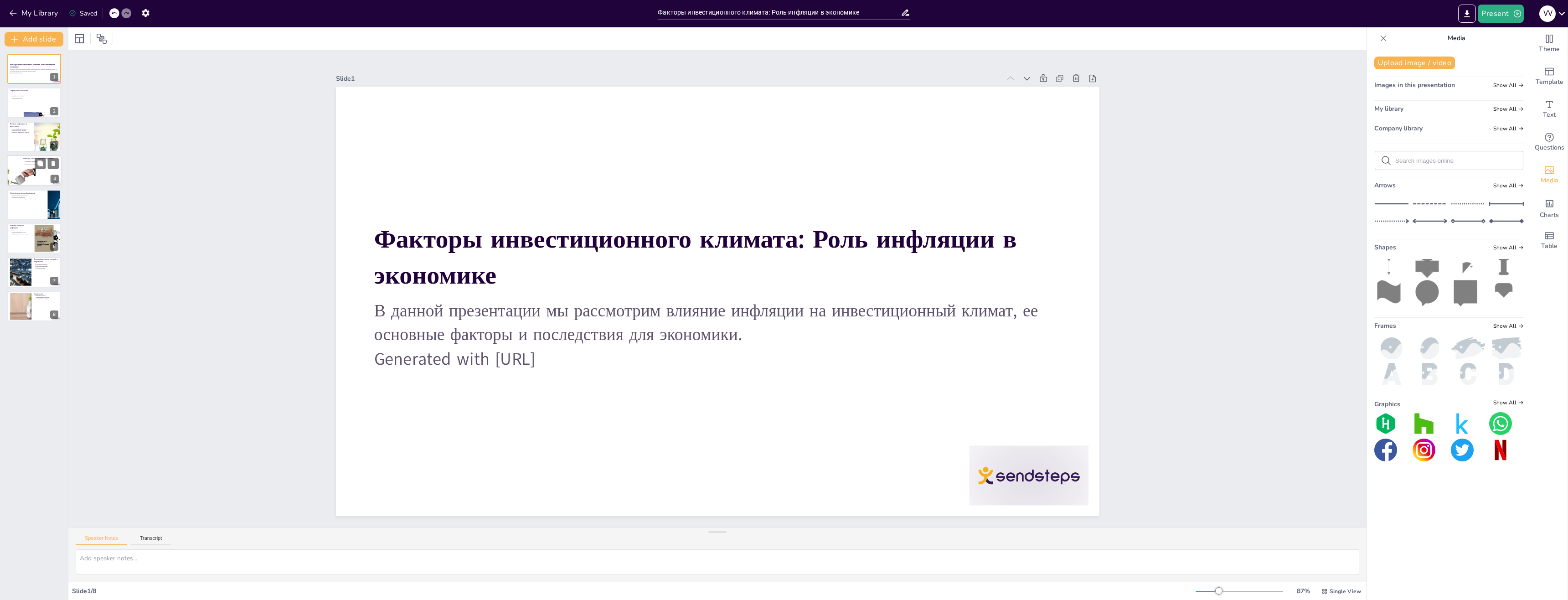
click at [26, 185] on div "Факторы, способствующие инфляции Увеличение денежной массы Рост затрат на произ…" at bounding box center [34, 171] width 55 height 31
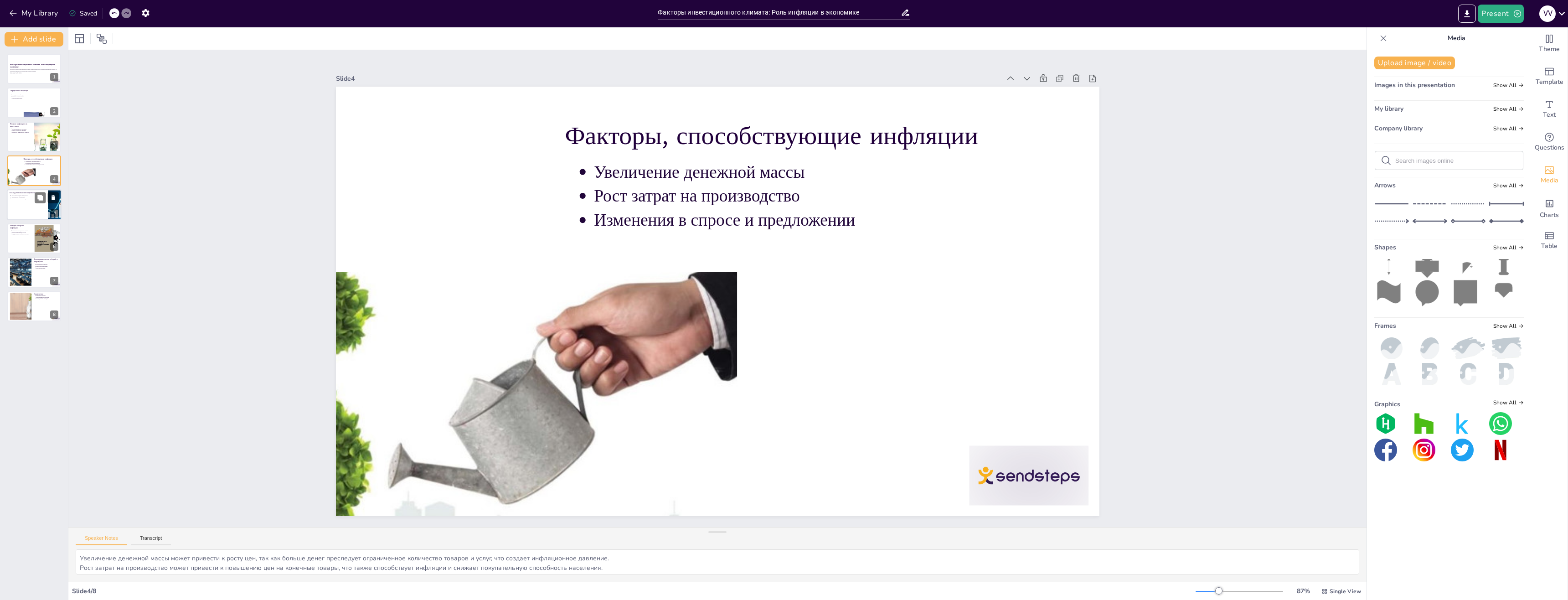
click at [8, 199] on div at bounding box center [34, 205] width 55 height 31
type textarea "Экономическая нестабильность, вызванная высокой инфляцией, может привести к сер…"
